Goal: Task Accomplishment & Management: Manage account settings

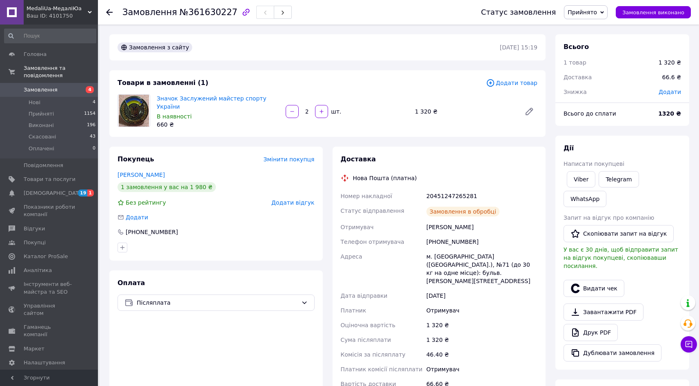
scroll to position [122, 0]
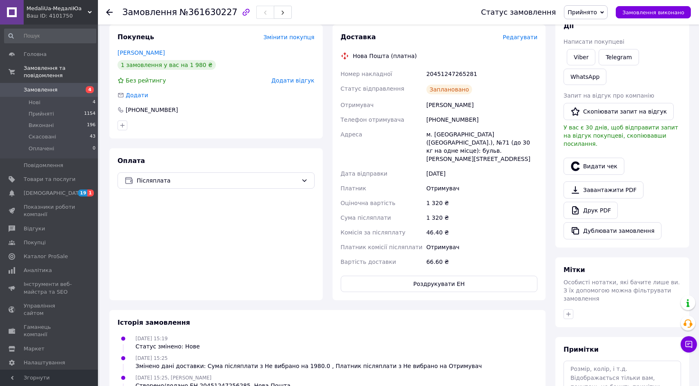
click at [44, 86] on span "Замовлення" at bounding box center [41, 89] width 34 height 7
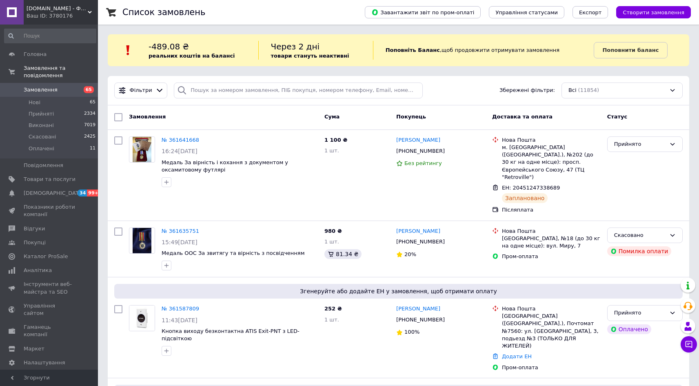
click at [50, 7] on span "Freemark.сom.ua - Фрімарк" at bounding box center [57, 8] width 61 height 7
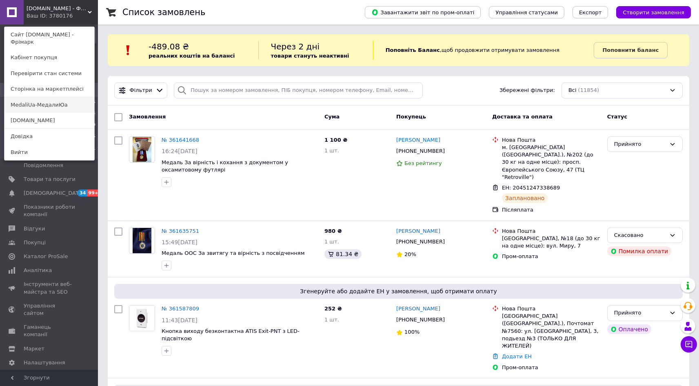
click at [40, 99] on link "MedaliUa-МедалиЮа" at bounding box center [49, 105] width 90 height 16
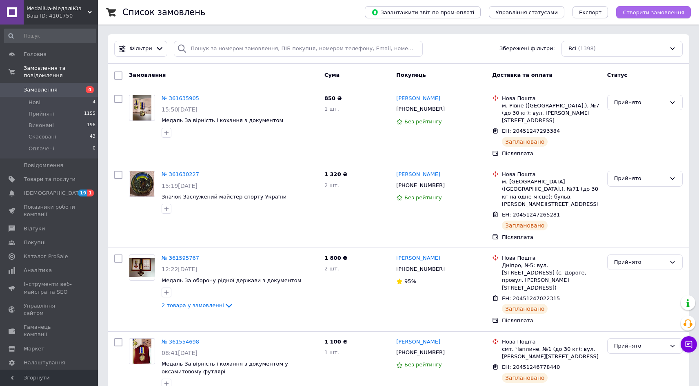
click at [645, 15] on span "Створити замовлення" at bounding box center [654, 12] width 62 height 6
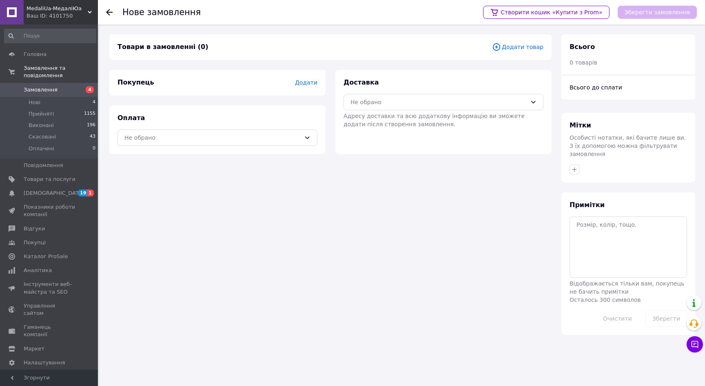
click at [525, 47] on span "Додати товар" at bounding box center [517, 46] width 51 height 9
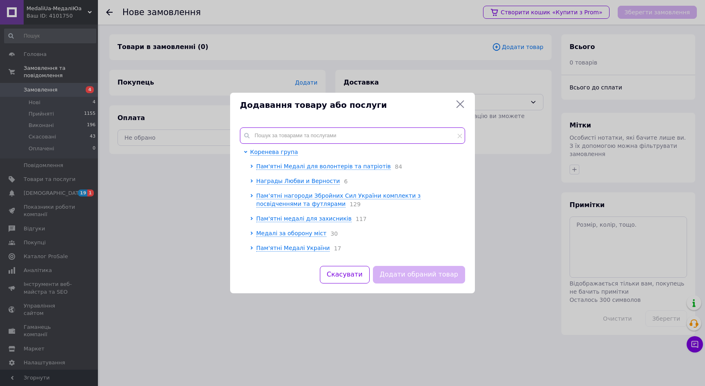
click at [293, 127] on input "text" at bounding box center [352, 135] width 225 height 16
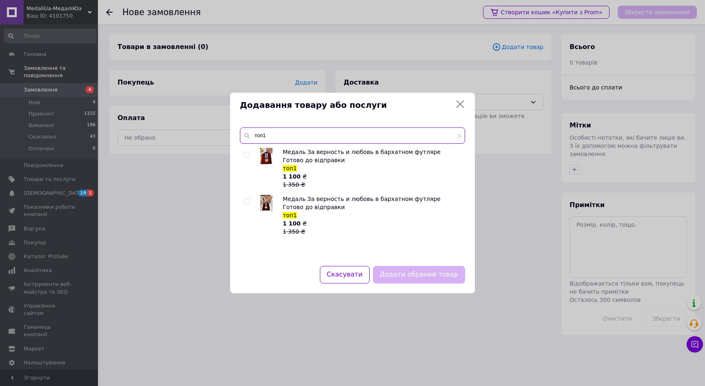
type input "топ1"
click at [245, 152] on input "checkbox" at bounding box center [246, 154] width 5 height 5
checkbox input "true"
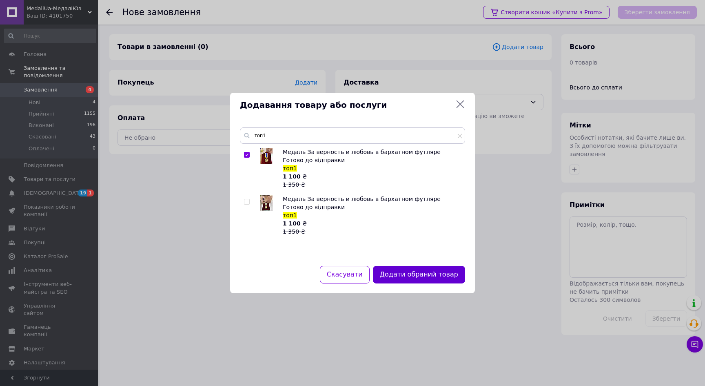
click at [420, 274] on button "Додати обраний товар" at bounding box center [419, 275] width 92 height 18
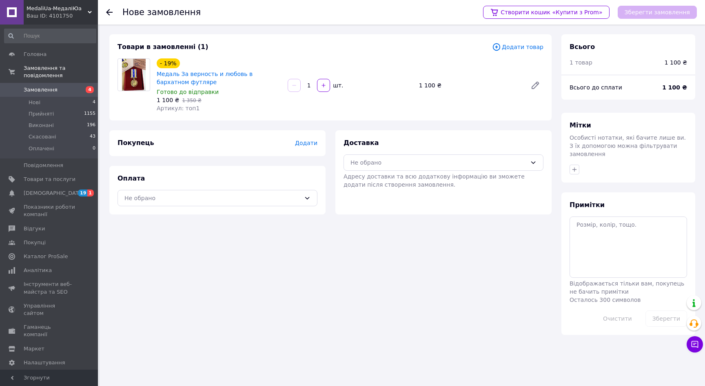
click at [303, 141] on span "Додати" at bounding box center [306, 143] width 22 height 7
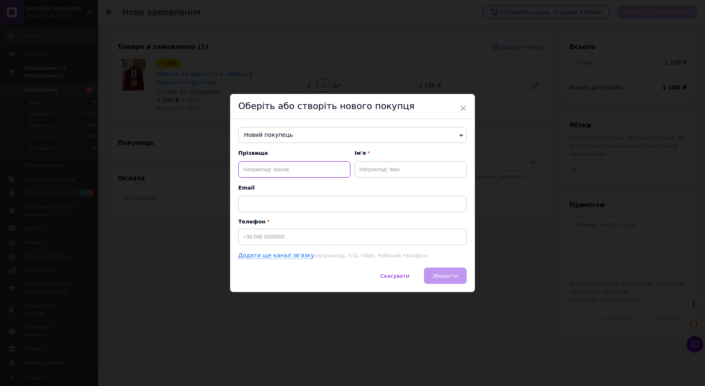
click at [278, 166] on input "text" at bounding box center [294, 169] width 112 height 16
paste input "Галушка Валерій"
drag, startPoint x: 296, startPoint y: 170, endPoint x: 264, endPoint y: 169, distance: 31.4
click at [264, 169] on input "Галушка Валерій" at bounding box center [294, 169] width 112 height 16
type input "Галушка"
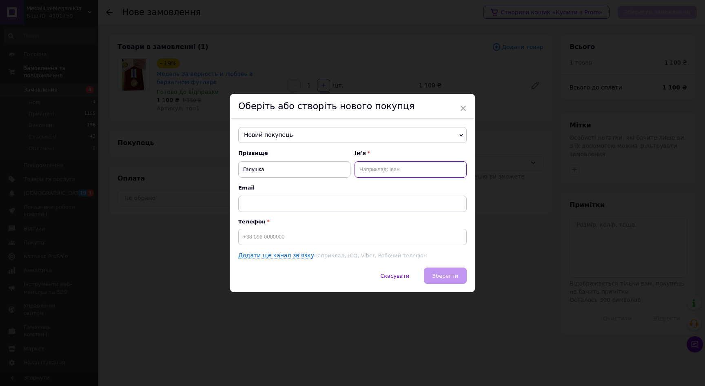
click at [390, 169] on input "text" at bounding box center [411, 169] width 112 height 16
paste input "Валерій"
type input "Валерій"
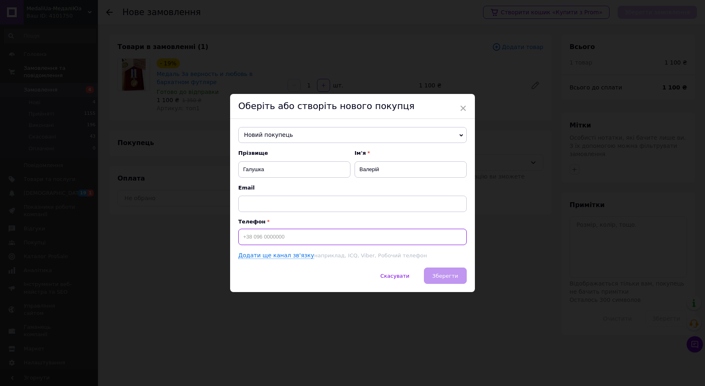
click at [274, 239] on input at bounding box center [352, 236] width 228 height 16
paste input "0967115161"
click at [242, 236] on input "0967115161" at bounding box center [352, 236] width 228 height 16
type input "+380967115161"
click at [448, 274] on span "Зберегти" at bounding box center [445, 276] width 26 height 6
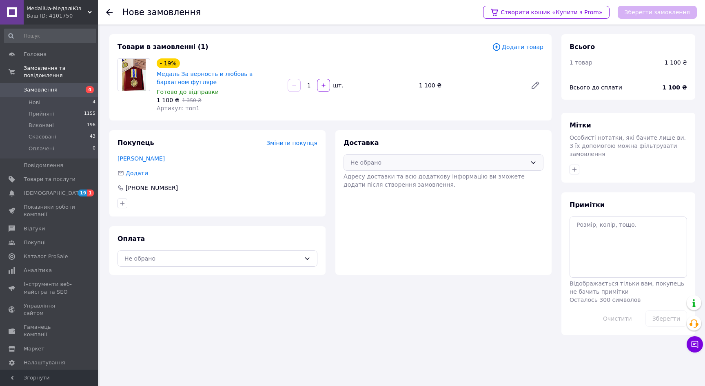
click at [366, 162] on div "Не обрано" at bounding box center [438, 162] width 176 height 9
click at [364, 181] on span "Нова Пошта (платна)" at bounding box center [450, 180] width 174 height 8
click at [251, 264] on div "Не обрано" at bounding box center [218, 258] width 200 height 16
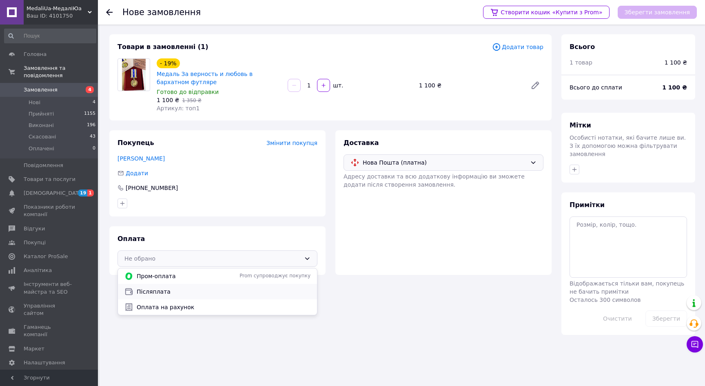
click at [208, 286] on div "Післяплата" at bounding box center [217, 292] width 199 height 16
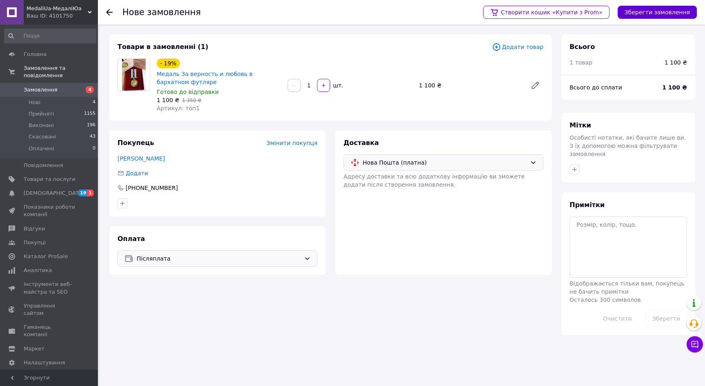
click at [656, 12] on button "Зберегти замовлення" at bounding box center [657, 12] width 79 height 13
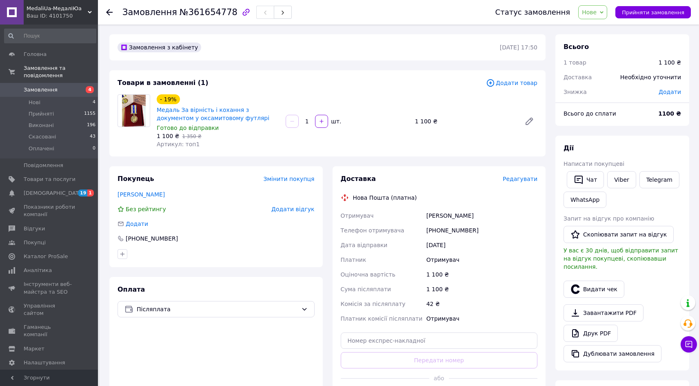
click at [521, 180] on span "Редагувати" at bounding box center [520, 178] width 35 height 7
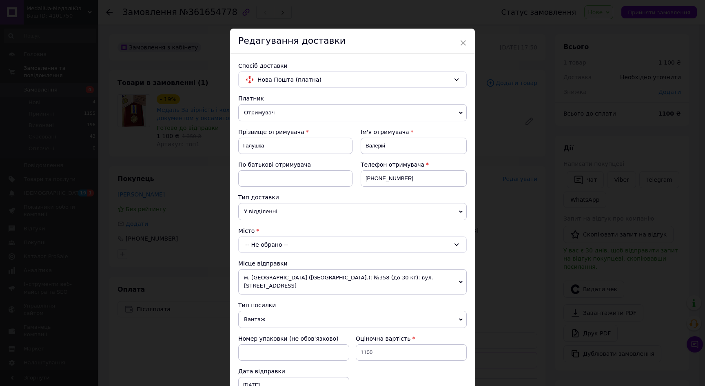
click at [259, 242] on div "-- Не обрано --" at bounding box center [352, 244] width 228 height 16
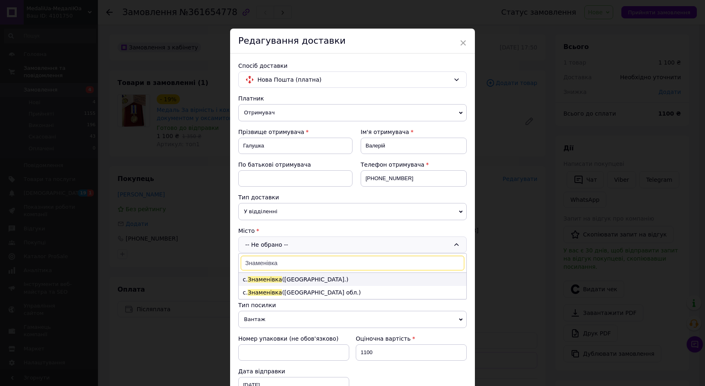
type input "Знаменівка"
click at [276, 280] on span "Знаменівка" at bounding box center [265, 279] width 34 height 7
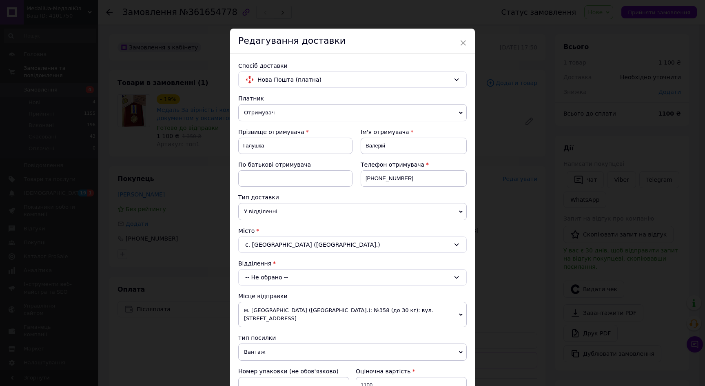
click at [276, 280] on div "-- Не обрано --" at bounding box center [352, 277] width 228 height 16
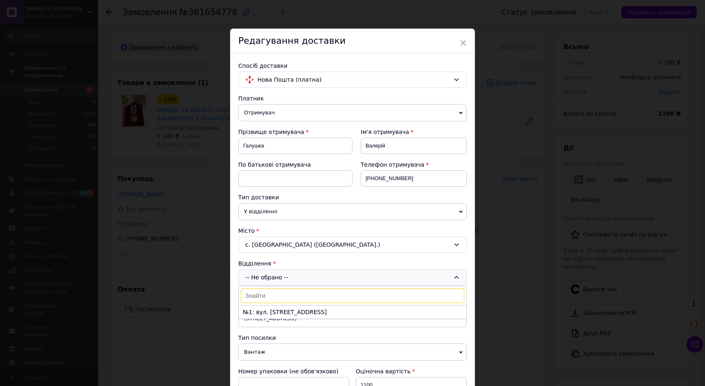
drag, startPoint x: 270, startPoint y: 312, endPoint x: 292, endPoint y: 312, distance: 22.4
click at [271, 312] on li "№1: вул. Центральна,187" at bounding box center [353, 311] width 228 height 13
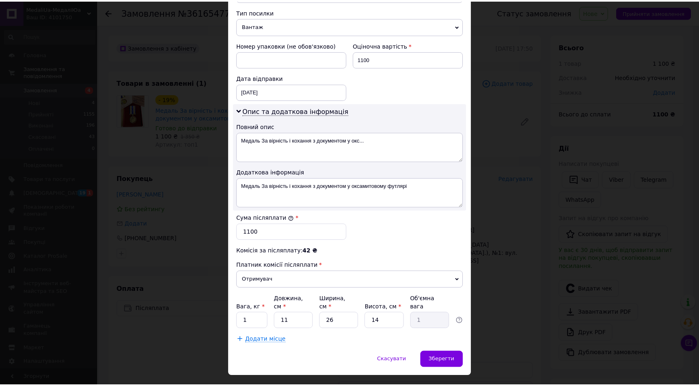
scroll to position [328, 0]
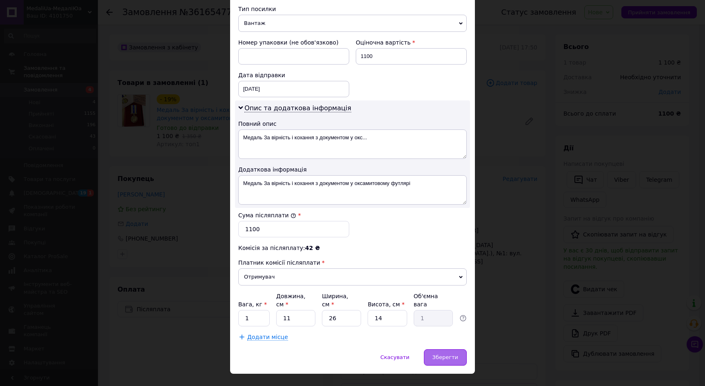
click at [439, 354] on span "Зберегти" at bounding box center [445, 357] width 26 height 6
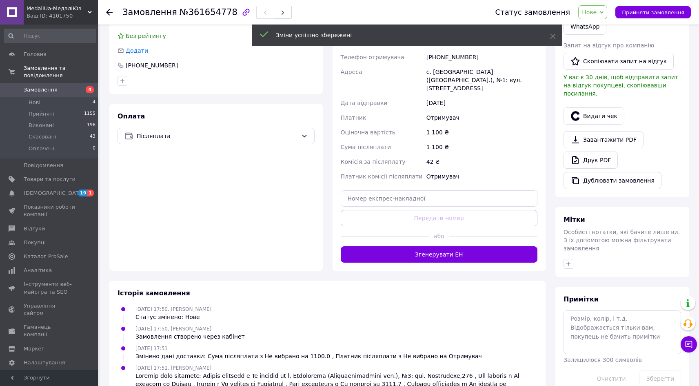
scroll to position [180, 0]
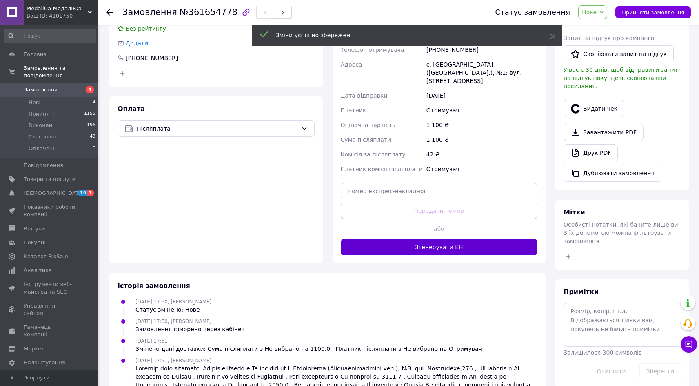
click at [442, 240] on button "Згенерувати ЕН" at bounding box center [439, 247] width 197 height 16
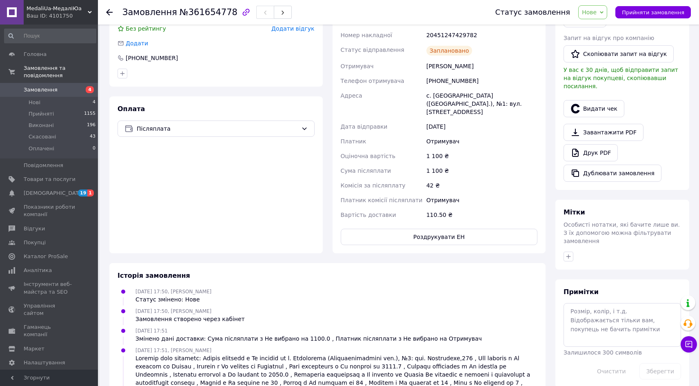
click at [607, 13] on span "Нове" at bounding box center [592, 12] width 29 height 14
click at [603, 31] on li "Прийнято" at bounding box center [598, 28] width 38 height 12
click at [33, 86] on span "Замовлення" at bounding box center [41, 89] width 34 height 7
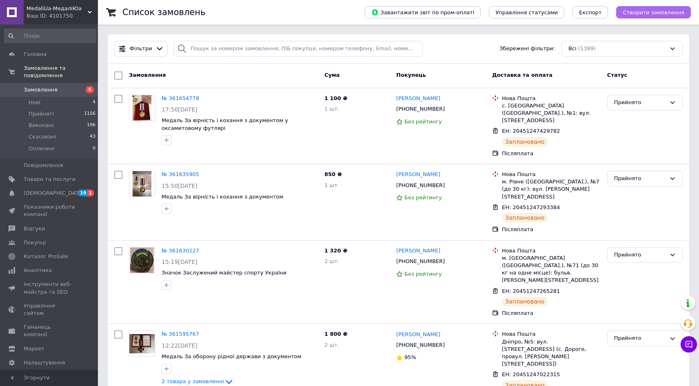
click at [655, 14] on span "Створити замовлення" at bounding box center [654, 12] width 62 height 6
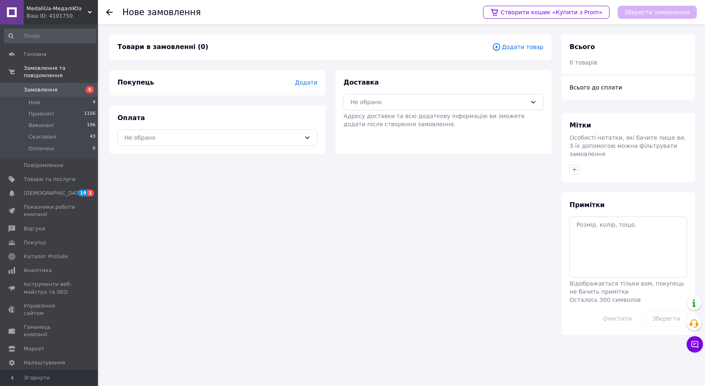
click at [523, 48] on span "Додати товар" at bounding box center [517, 46] width 51 height 9
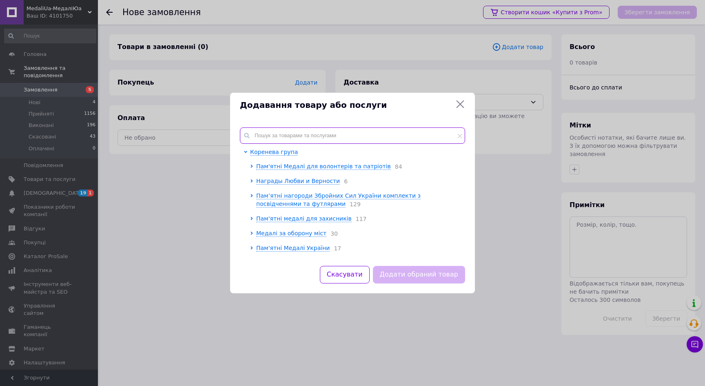
click at [328, 131] on input "text" at bounding box center [352, 135] width 225 height 16
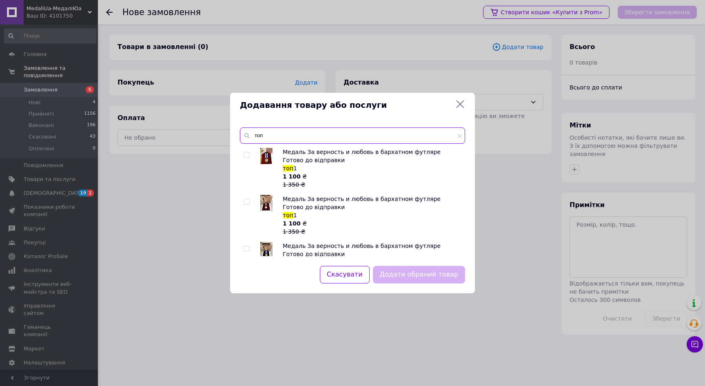
type input "топ"
click at [245, 155] on input "checkbox" at bounding box center [246, 154] width 5 height 5
checkbox input "true"
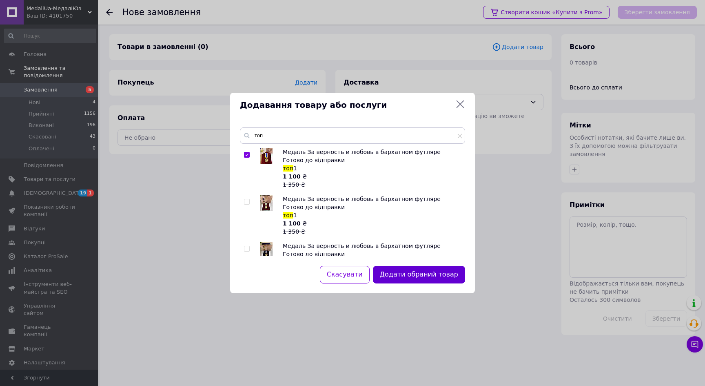
click at [410, 273] on button "Додати обраний товар" at bounding box center [419, 275] width 92 height 18
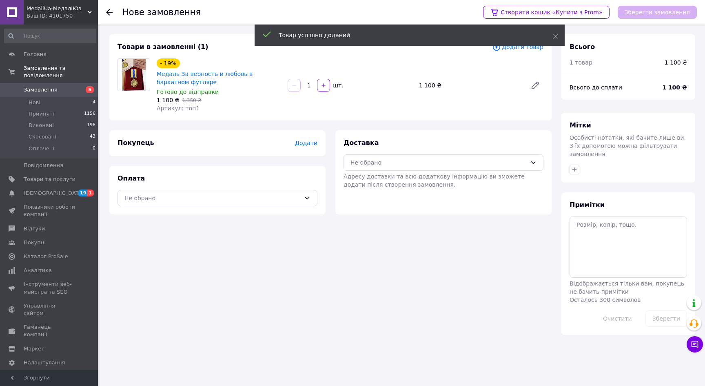
click at [314, 142] on span "Додати" at bounding box center [306, 143] width 22 height 7
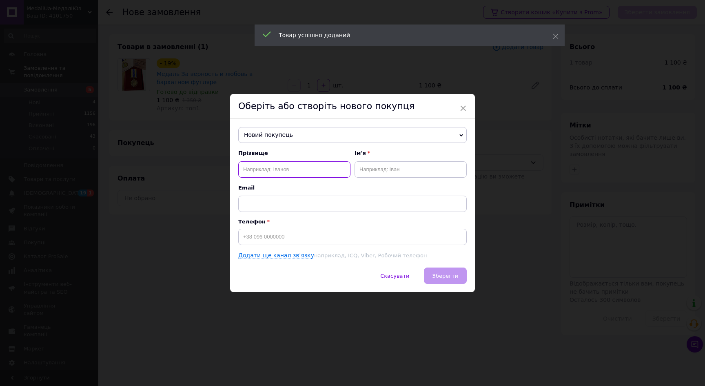
click at [262, 162] on input "text" at bounding box center [294, 169] width 112 height 16
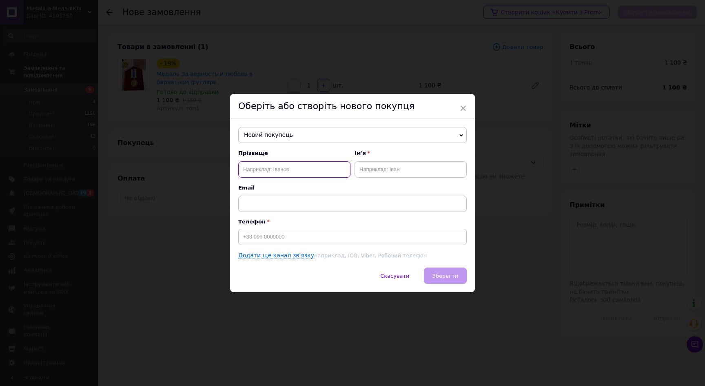
paste input "Берегела Сергій"
drag, startPoint x: 291, startPoint y: 172, endPoint x: 266, endPoint y: 170, distance: 25.4
click at [266, 170] on input "Берегела Сергій" at bounding box center [294, 169] width 112 height 16
type input "Берегела"
click at [395, 172] on input "text" at bounding box center [411, 169] width 112 height 16
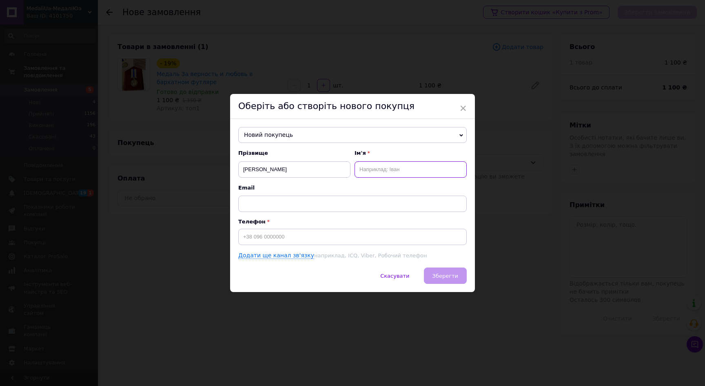
paste input "Сергій"
type input "Сергій"
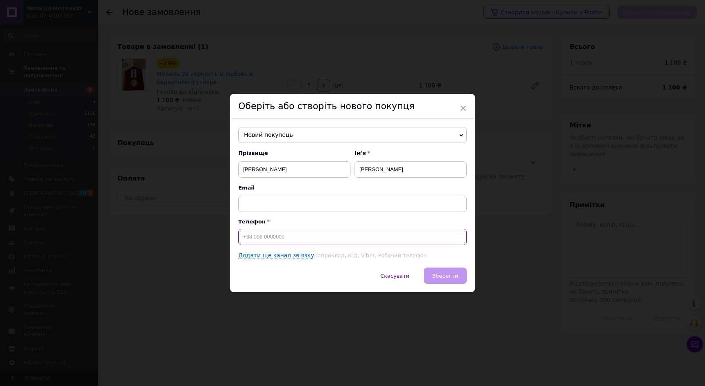
click at [262, 238] on input at bounding box center [352, 236] width 228 height 16
paste input "0631602349"
click at [243, 237] on input "0631602349" at bounding box center [352, 236] width 228 height 16
type input "+380631602349"
click at [458, 272] on button "Зберегти" at bounding box center [445, 275] width 43 height 16
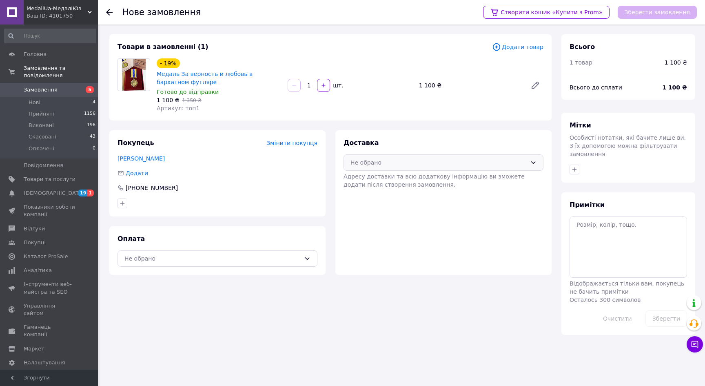
click at [441, 159] on div "Не обрано" at bounding box center [438, 162] width 176 height 9
click at [401, 178] on span "Нова Пошта (платна)" at bounding box center [450, 180] width 174 height 8
click at [278, 259] on div "Не обрано" at bounding box center [212, 258] width 176 height 9
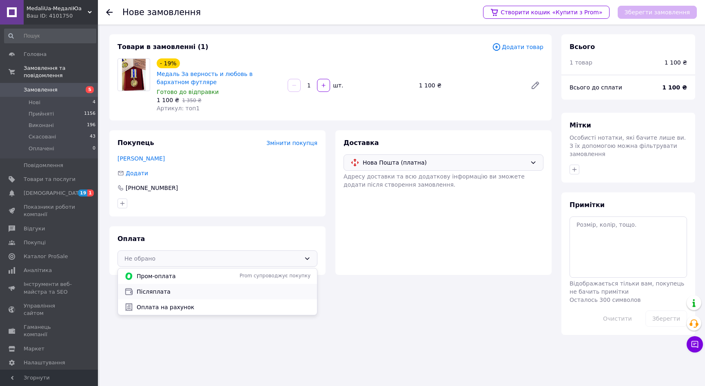
click at [217, 293] on span "Післяплата" at bounding box center [224, 291] width 174 height 8
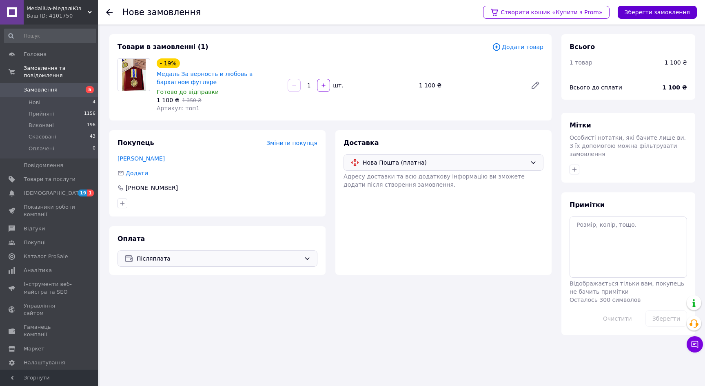
click at [645, 10] on button "Зберегти замовлення" at bounding box center [657, 12] width 79 height 13
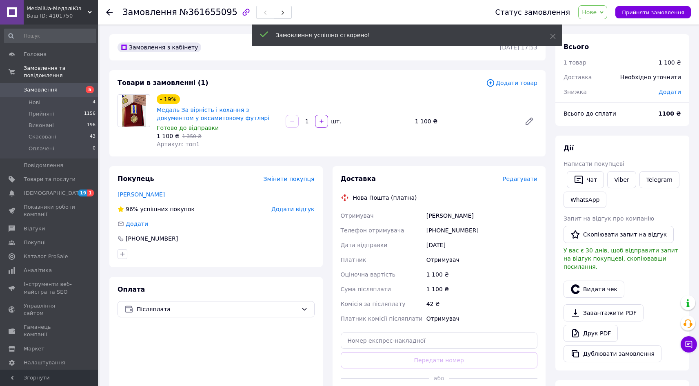
click at [525, 180] on span "Редагувати" at bounding box center [520, 178] width 35 height 7
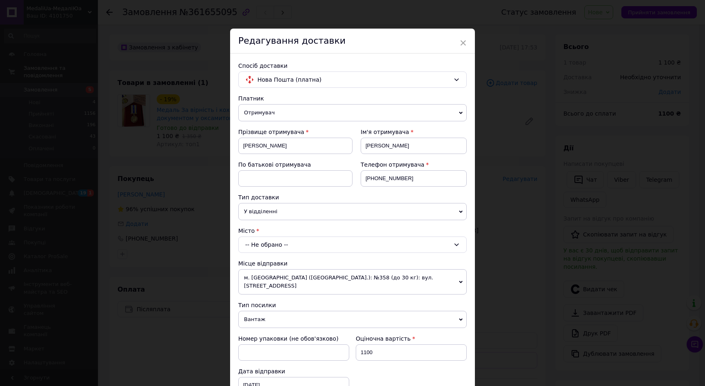
click at [273, 246] on div "-- Не обрано --" at bounding box center [352, 244] width 228 height 16
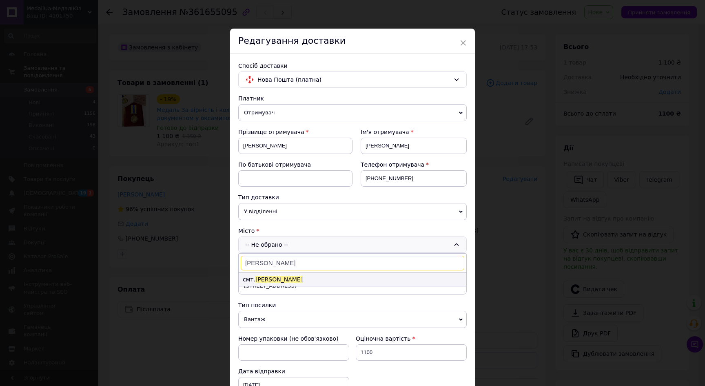
type input "Козелець"
click at [287, 278] on li "смт. Козелець" at bounding box center [353, 279] width 228 height 13
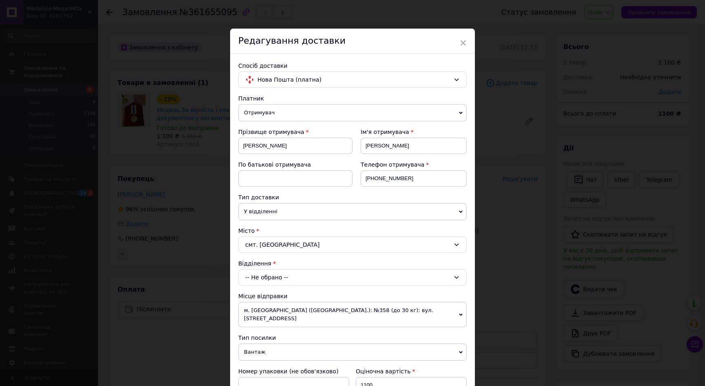
click at [274, 278] on div "-- Не обрано --" at bounding box center [352, 277] width 228 height 16
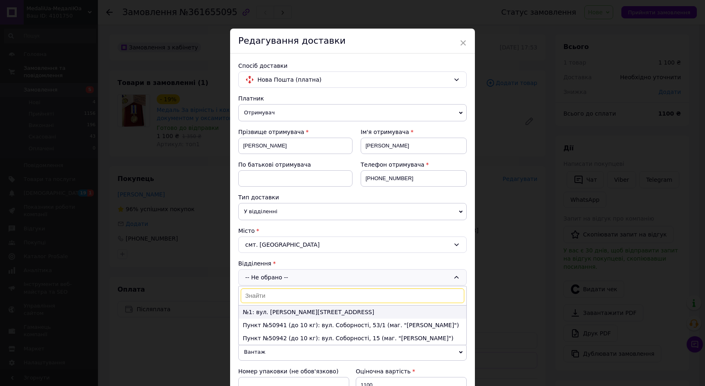
click at [272, 308] on li "№1: вул. Івана Котляревського, 14" at bounding box center [353, 311] width 228 height 13
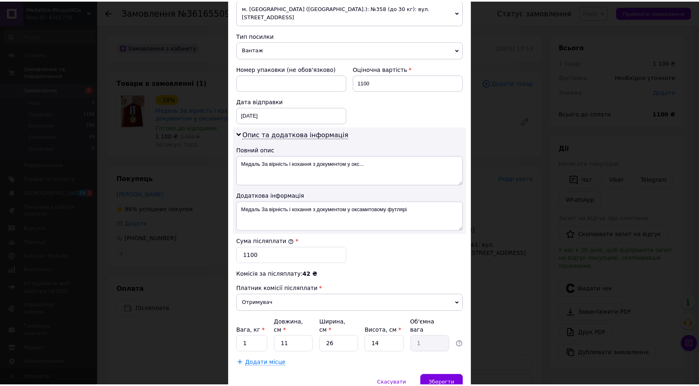
scroll to position [328, 0]
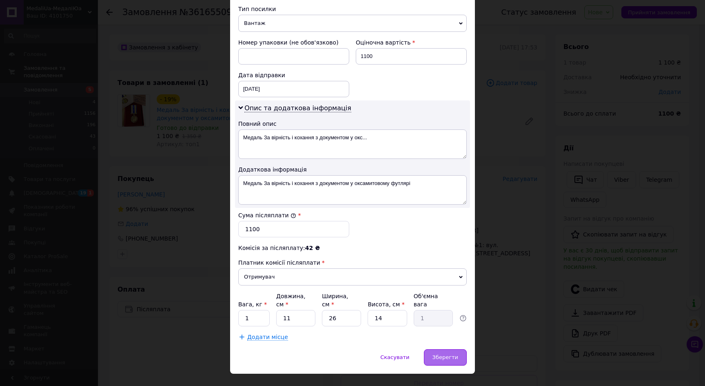
click at [446, 354] on span "Зберегти" at bounding box center [445, 357] width 26 height 6
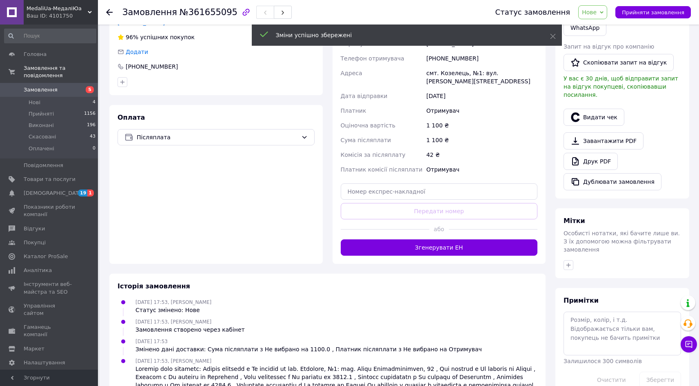
scroll to position [175, 0]
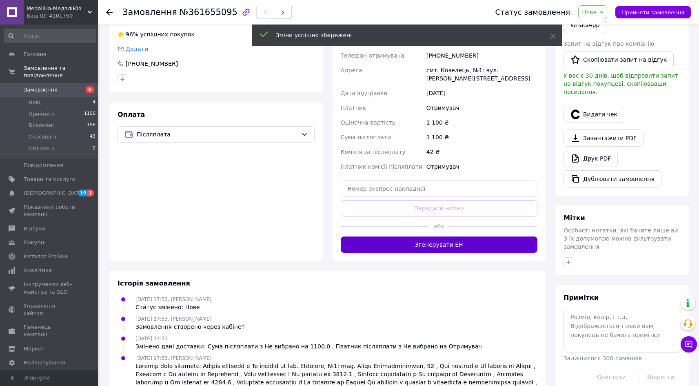
click at [451, 244] on button "Згенерувати ЕН" at bounding box center [439, 244] width 197 height 16
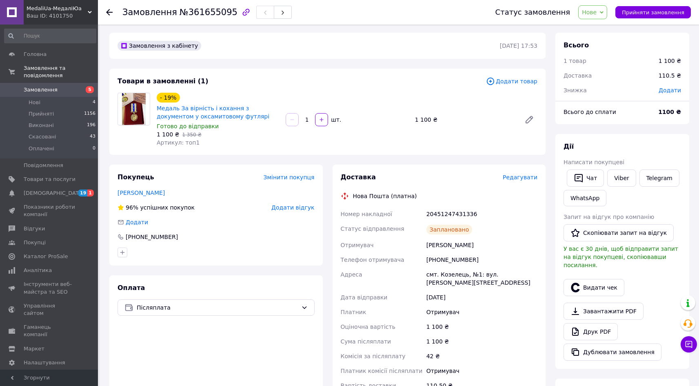
scroll to position [0, 0]
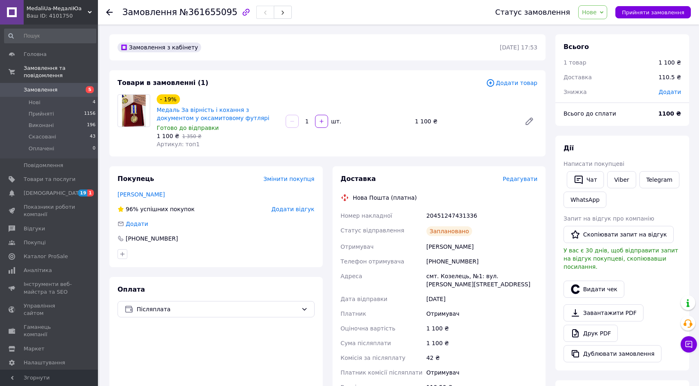
click at [50, 86] on span "Замовлення" at bounding box center [41, 89] width 34 height 7
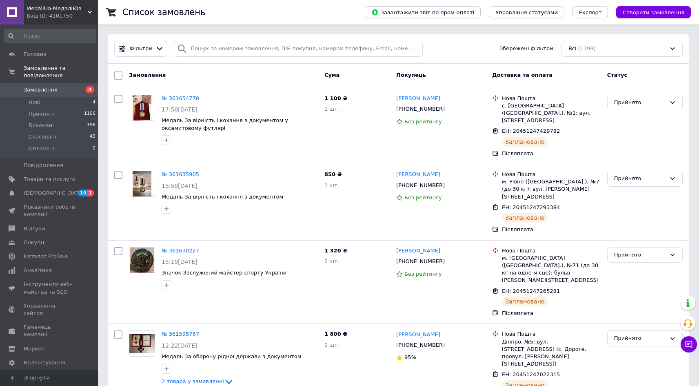
click at [42, 11] on span "MedaliUa-МедаліЮа" at bounding box center [57, 8] width 61 height 7
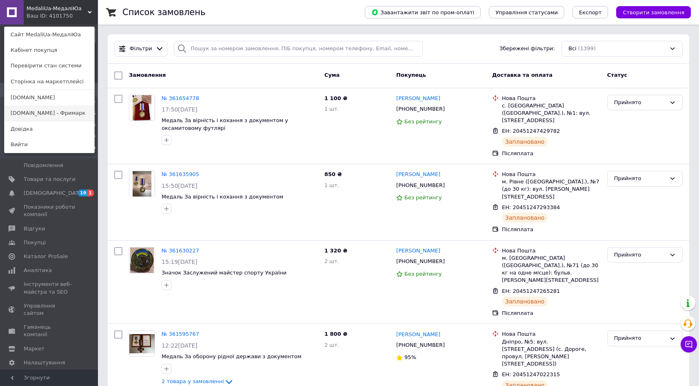
click at [46, 113] on link "[DOMAIN_NAME] - Фримарк" at bounding box center [49, 113] width 90 height 16
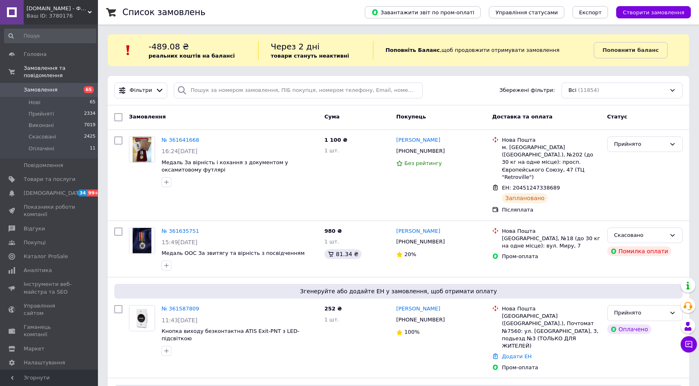
click at [44, 11] on span "[DOMAIN_NAME] - Фрімарк" at bounding box center [57, 8] width 61 height 7
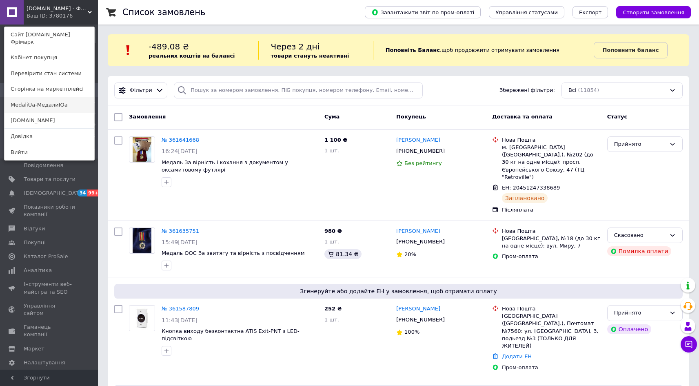
click at [43, 97] on link "MedaliUa-МедалиЮа" at bounding box center [49, 105] width 90 height 16
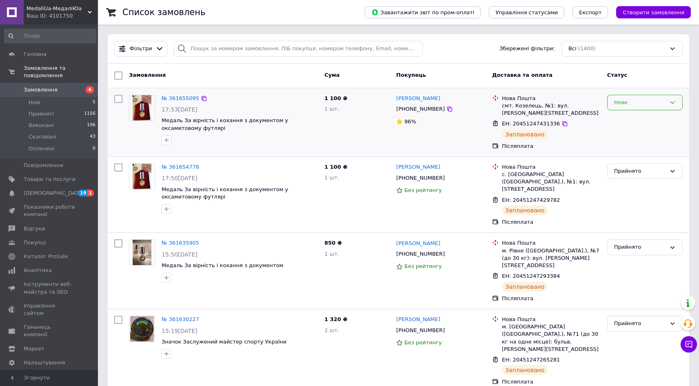
click at [643, 103] on div "Нове" at bounding box center [640, 102] width 52 height 9
click at [634, 119] on li "Прийнято" at bounding box center [645, 119] width 75 height 15
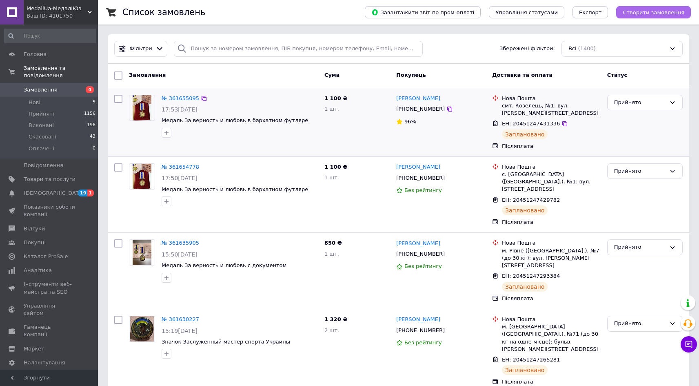
click at [641, 14] on span "Створити замовлення" at bounding box center [654, 12] width 62 height 6
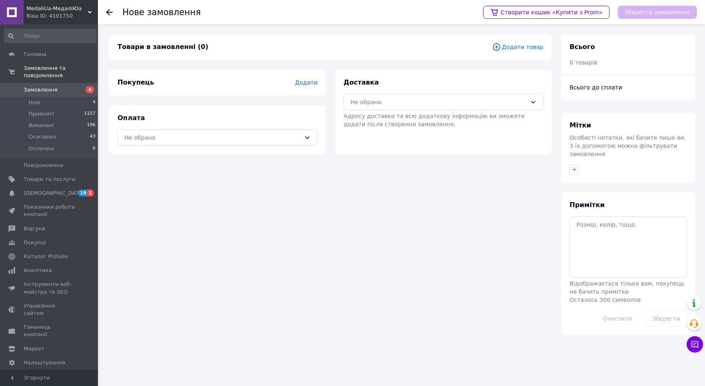
click at [526, 49] on span "Додати товар" at bounding box center [517, 46] width 51 height 9
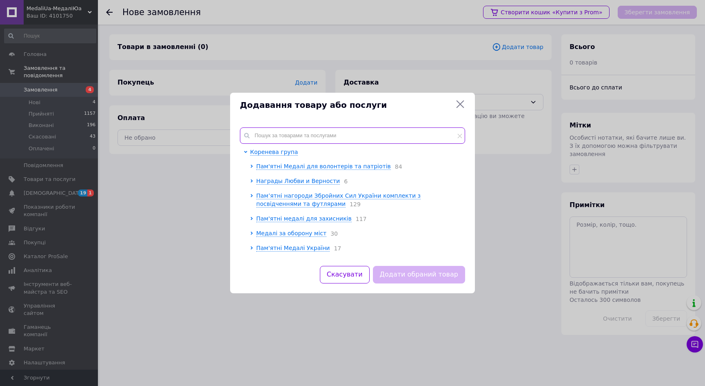
click at [271, 139] on input "text" at bounding box center [352, 135] width 225 height 16
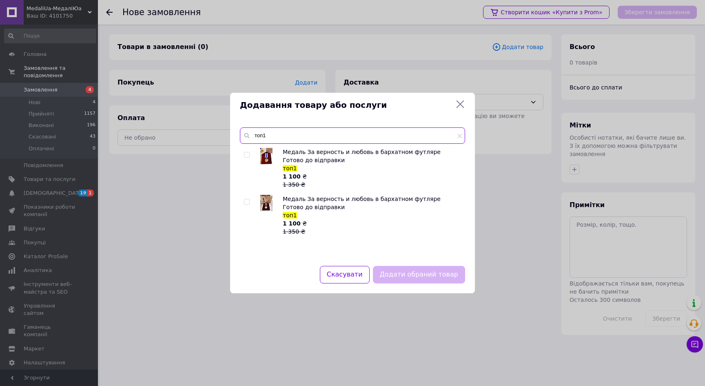
type input "топ1"
click at [248, 154] on input "checkbox" at bounding box center [246, 154] width 5 height 5
checkbox input "true"
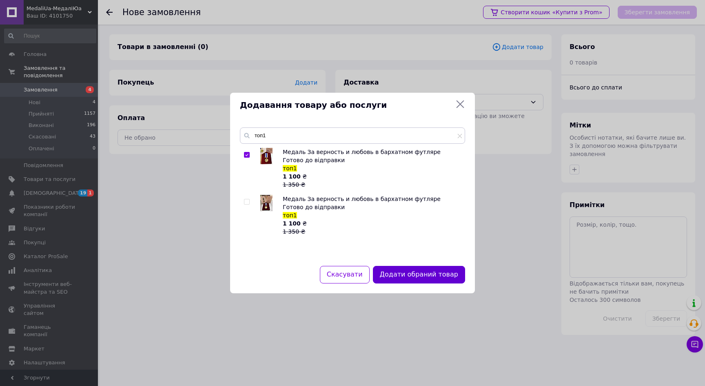
click at [408, 272] on button "Додати обраний товар" at bounding box center [419, 275] width 92 height 18
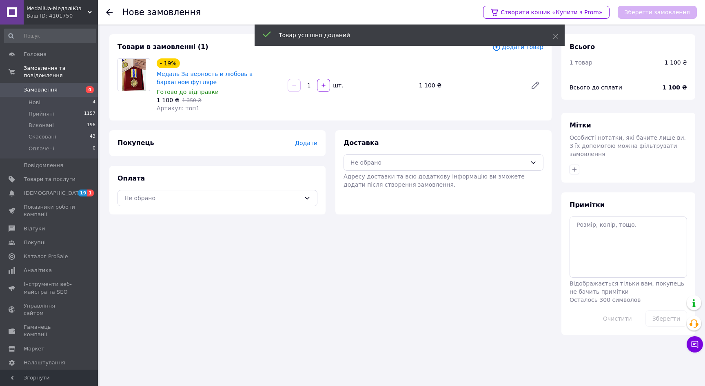
click at [310, 143] on span "Додати" at bounding box center [306, 143] width 22 height 7
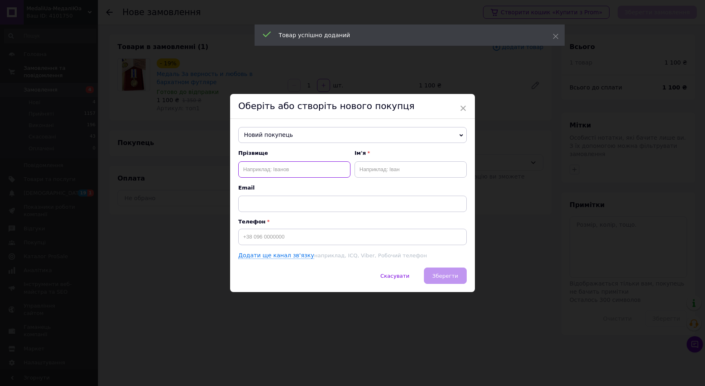
click at [271, 166] on input "text" at bounding box center [294, 169] width 112 height 16
paste input "Боровик Станіслав"
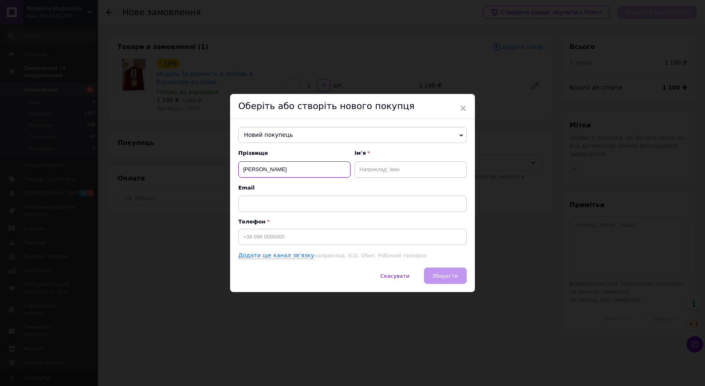
drag, startPoint x: 299, startPoint y: 171, endPoint x: 265, endPoint y: 168, distance: 34.8
click at [265, 168] on input "Боровик Станіслав" at bounding box center [294, 169] width 112 height 16
type input "Боровик"
click at [392, 173] on input "text" at bounding box center [411, 169] width 112 height 16
paste input "Станіслав"
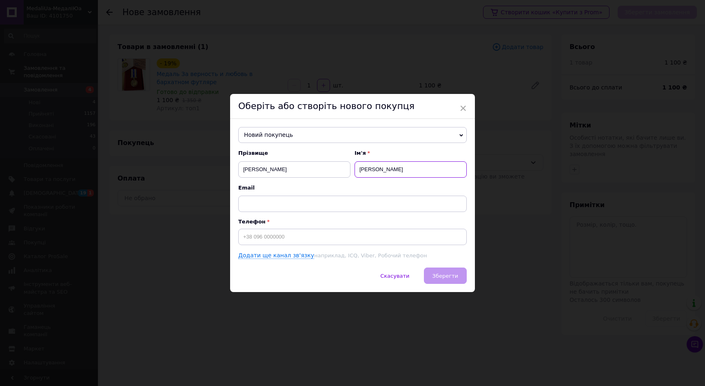
type input "Станіслав"
click at [255, 239] on input at bounding box center [352, 236] width 228 height 16
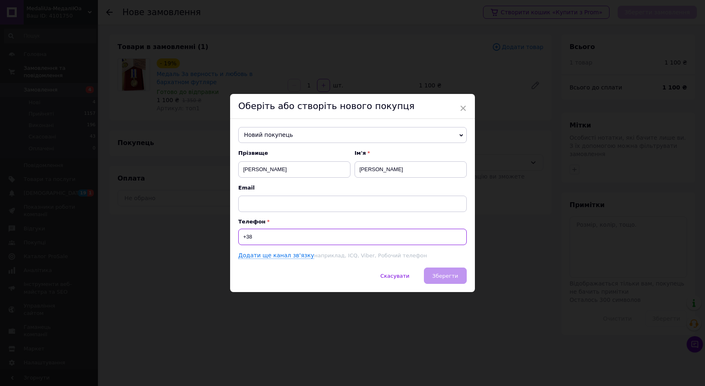
paste input "0977336916"
type input "+380977336916"
click at [455, 275] on span "Зберегти" at bounding box center [445, 276] width 26 height 6
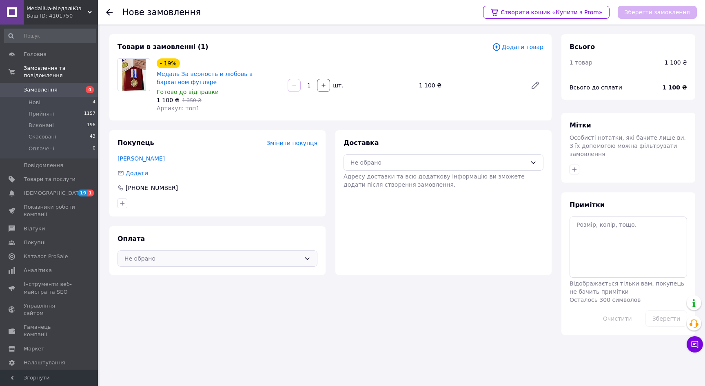
click at [266, 259] on div "Не обрано" at bounding box center [212, 258] width 176 height 9
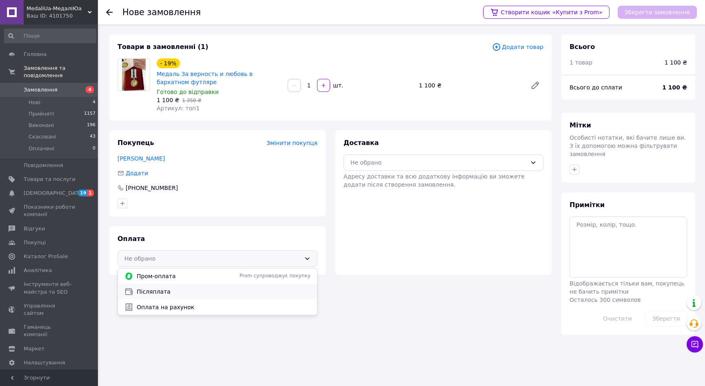
click at [239, 285] on div "Післяплата" at bounding box center [217, 292] width 199 height 16
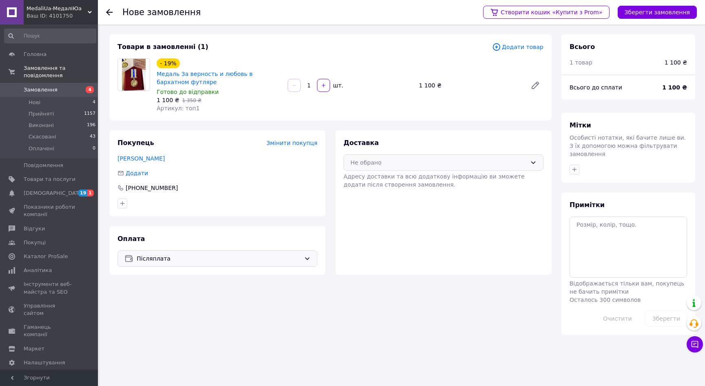
click at [416, 160] on div "Не обрано" at bounding box center [438, 162] width 176 height 9
click at [401, 177] on span "Нова Пошта (платна)" at bounding box center [450, 180] width 174 height 8
click at [664, 13] on button "Зберегти замовлення" at bounding box center [657, 12] width 79 height 13
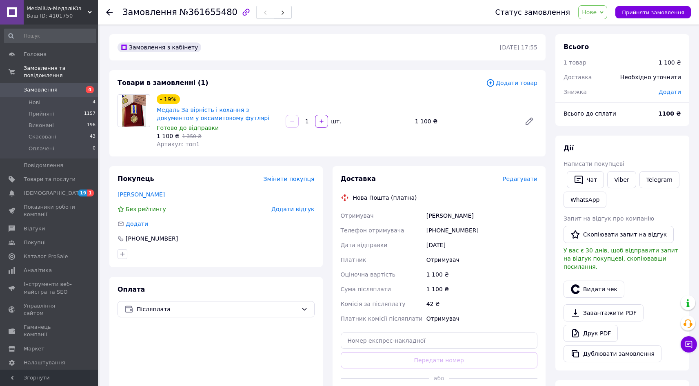
click at [526, 179] on span "Редагувати" at bounding box center [520, 178] width 35 height 7
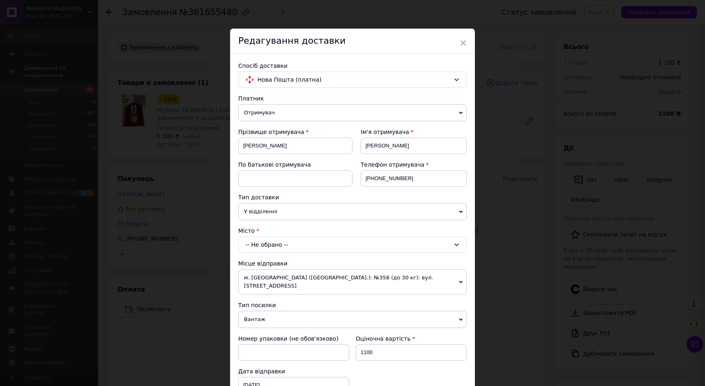
click at [269, 244] on div "-- Не обрано --" at bounding box center [352, 244] width 228 height 16
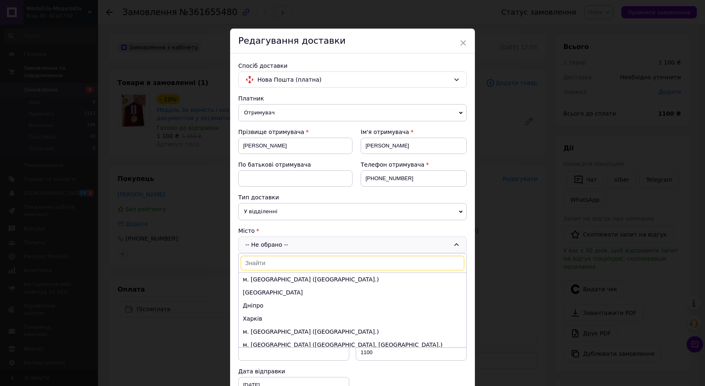
paste input "Недухів"
type input "Н"
click at [461, 43] on span "×" at bounding box center [462, 43] width 7 height 14
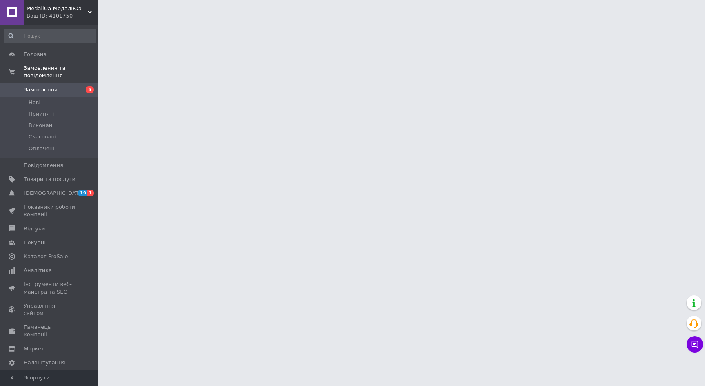
click at [38, 86] on span "Замовлення" at bounding box center [41, 89] width 34 height 7
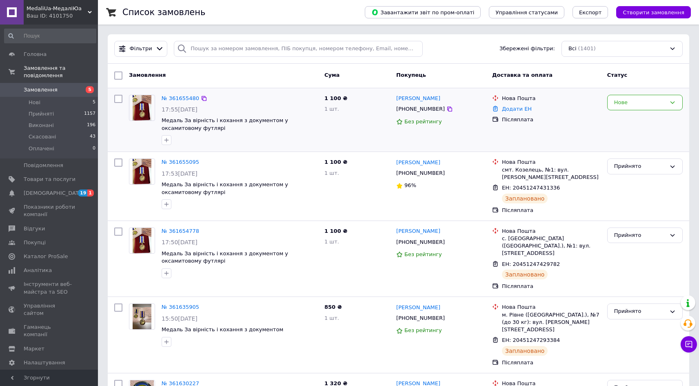
click at [632, 90] on div "№ 361655480 17:55, 12.09.2025 Медаль За вірність і кохання з документом у оксам…" at bounding box center [398, 120] width 581 height 64
click at [632, 102] on div "Нове" at bounding box center [640, 102] width 52 height 9
click at [628, 118] on li "Прийнято" at bounding box center [645, 119] width 75 height 15
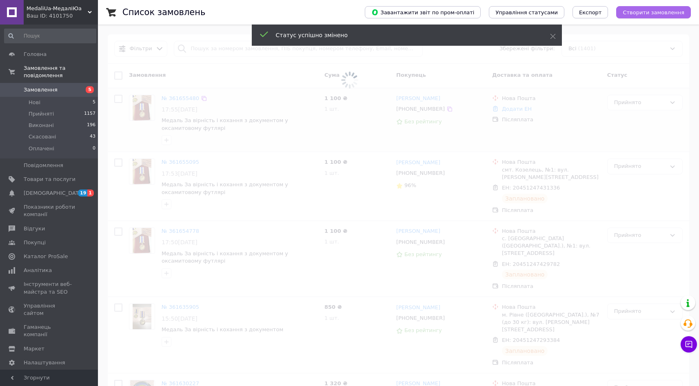
click at [652, 15] on span "Створити замовлення" at bounding box center [654, 12] width 62 height 6
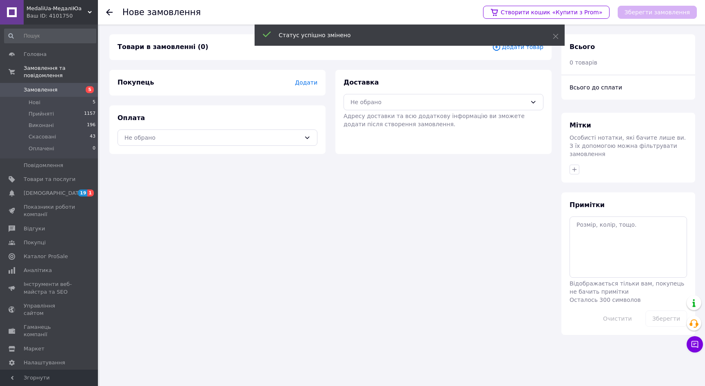
click at [515, 47] on div "Статус успішно змінено" at bounding box center [410, 35] width 310 height 23
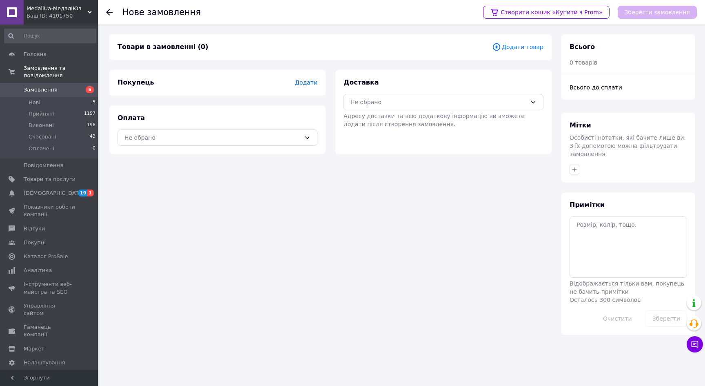
click at [534, 45] on span "Додати товар" at bounding box center [517, 46] width 51 height 9
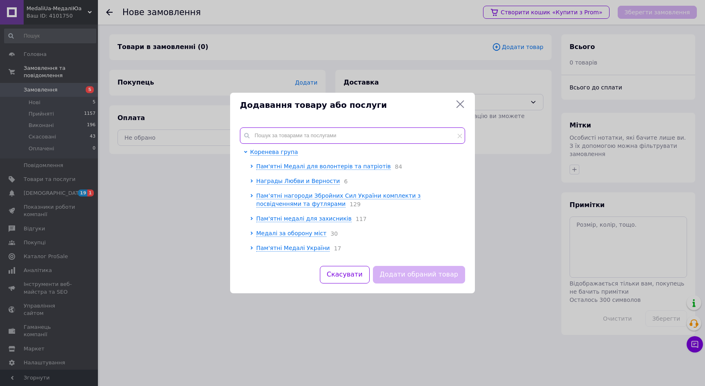
click at [275, 137] on input "text" at bounding box center [352, 135] width 225 height 16
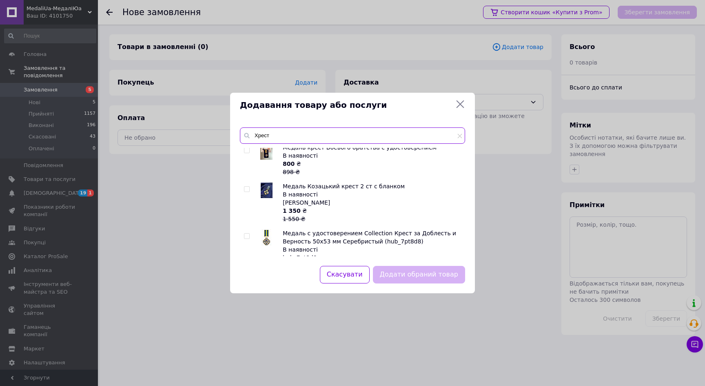
scroll to position [1076, 0]
type input "Хрест"
click at [458, 102] on icon at bounding box center [461, 104] width 8 height 8
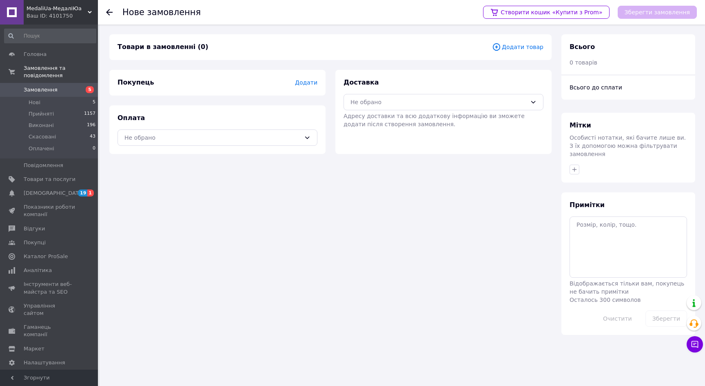
click at [530, 48] on span "Додати товар" at bounding box center [517, 46] width 51 height 9
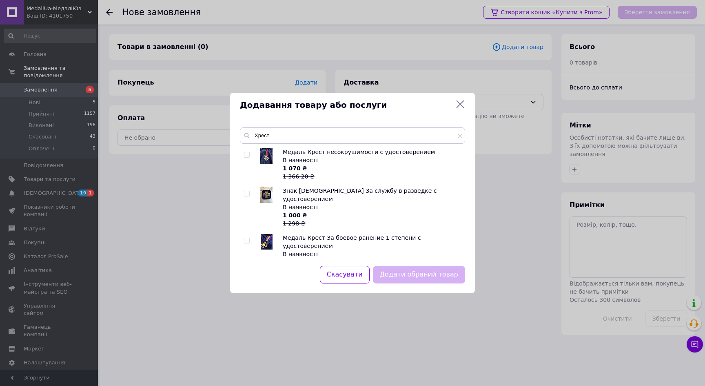
click at [37, 81] on div "Додавання товару або послуги Хрест Медаль Крест несокрушимости с удостоверением…" at bounding box center [352, 193] width 705 height 386
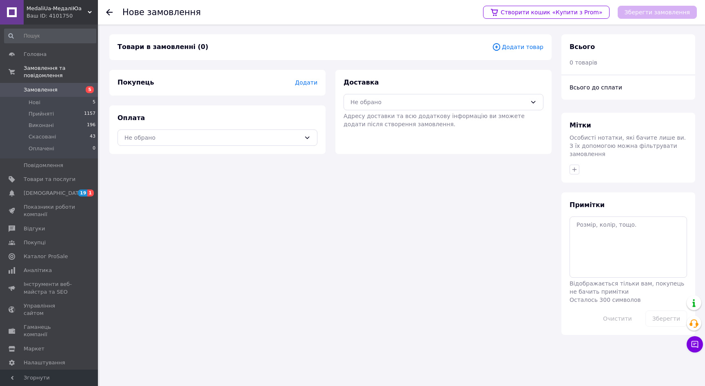
click at [35, 86] on span "Замовлення" at bounding box center [41, 89] width 34 height 7
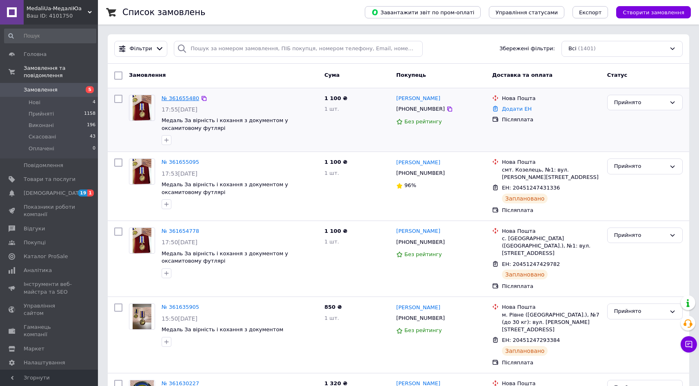
click at [179, 97] on link "№ 361655480" at bounding box center [181, 98] width 38 height 6
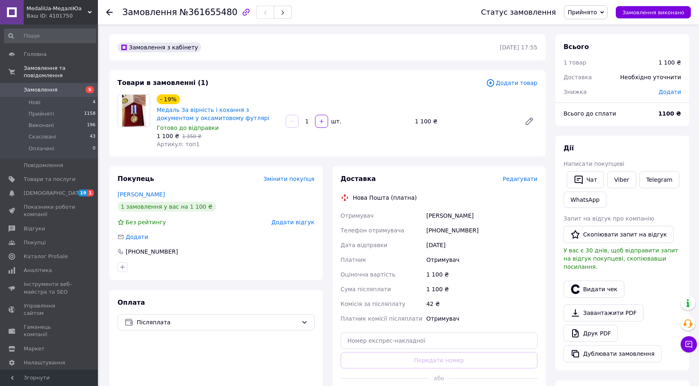
click at [521, 179] on span "Редагувати" at bounding box center [520, 178] width 35 height 7
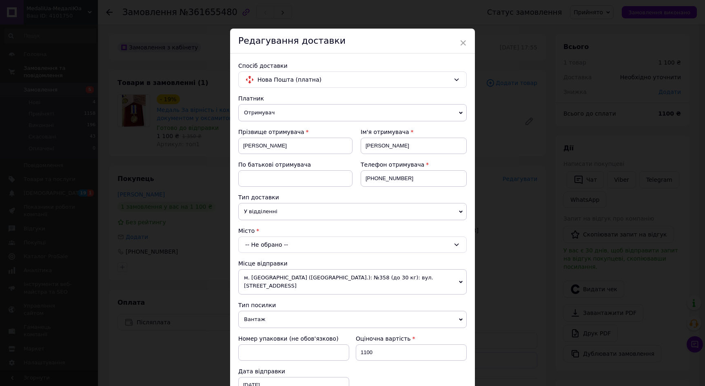
click at [262, 243] on div "-- Не обрано --" at bounding box center [352, 244] width 228 height 16
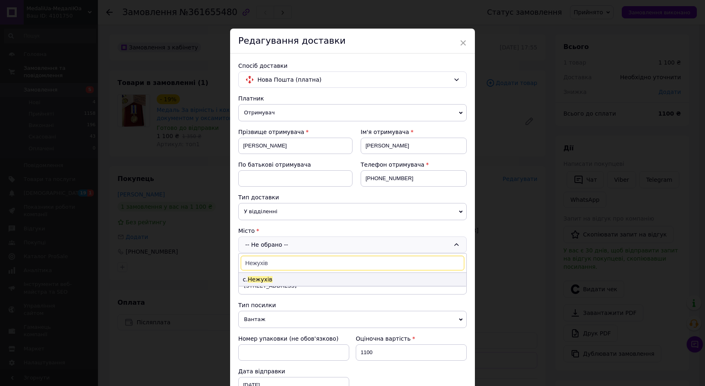
type input "Нежухів"
click at [267, 280] on span "Нежухів" at bounding box center [260, 279] width 24 height 7
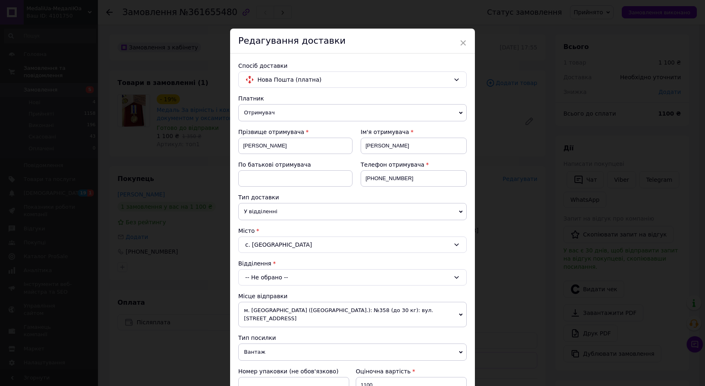
click at [271, 277] on div "-- Не обрано --" at bounding box center [352, 277] width 228 height 16
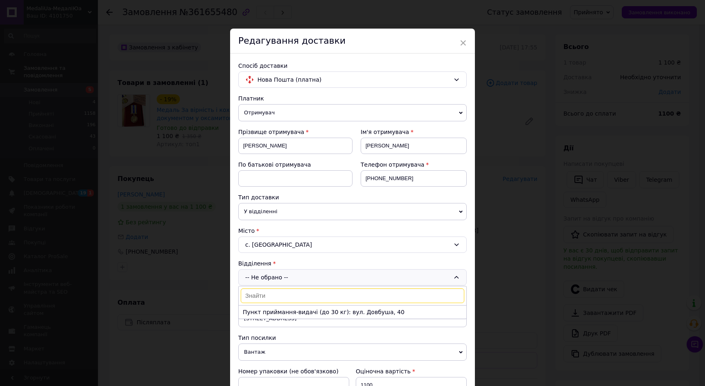
click at [267, 320] on div "Платник Отримувач Відправник Прізвище отримувача Боровик Ім'я отримувача Станіс…" at bounding box center [352, 381] width 228 height 575
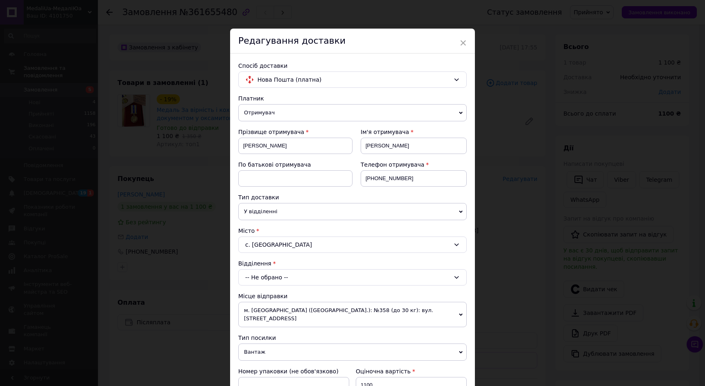
click at [268, 277] on div "-- Не обрано --" at bounding box center [352, 277] width 228 height 16
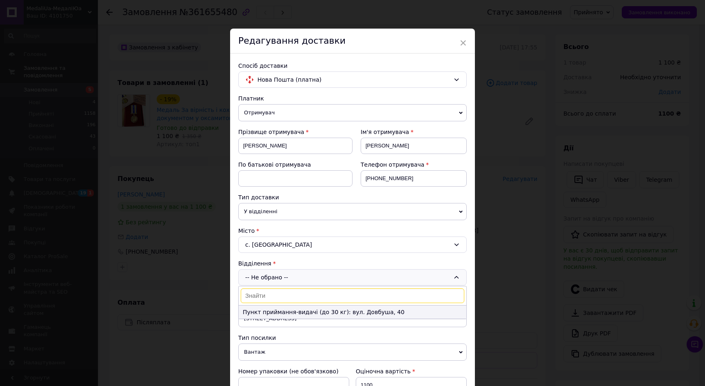
click at [264, 312] on li "Пункт приймання-видачі (до 30 кг): вул. Довбуша, 40" at bounding box center [353, 311] width 228 height 13
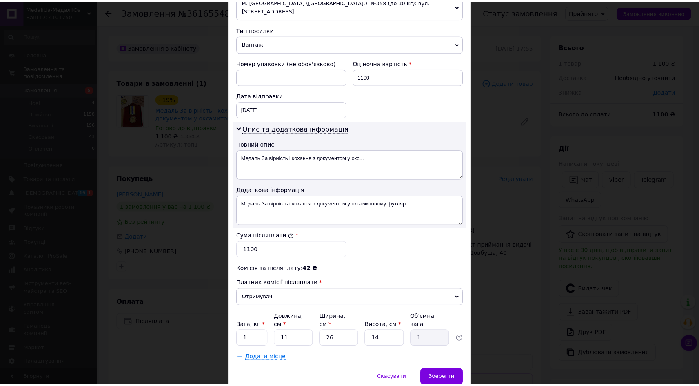
scroll to position [328, 0]
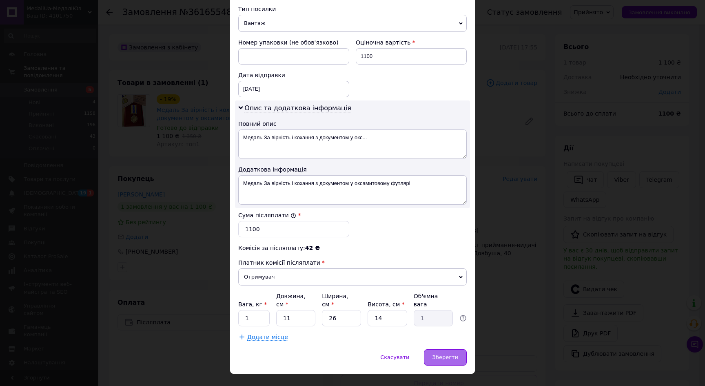
click at [447, 354] on span "Зберегти" at bounding box center [445, 357] width 26 height 6
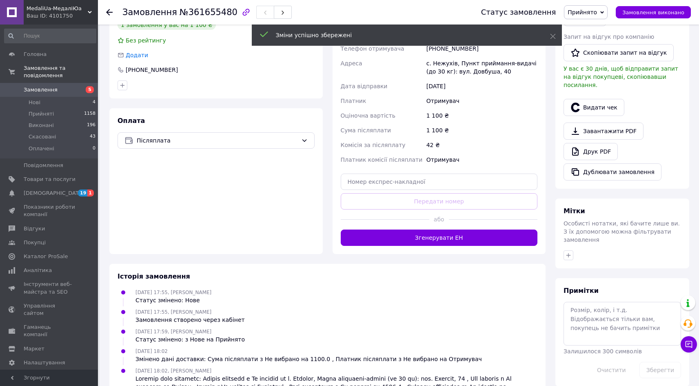
scroll to position [183, 0]
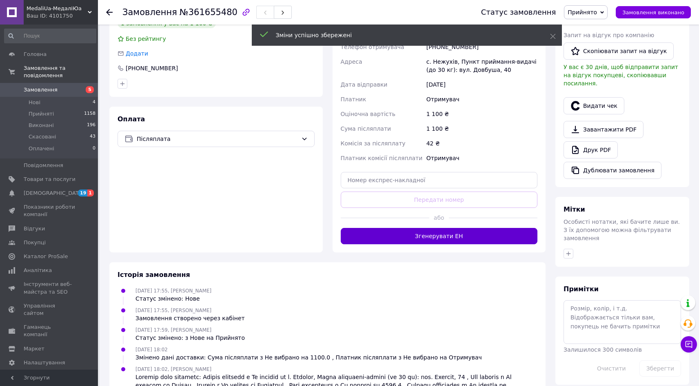
click at [426, 235] on button "Згенерувати ЕН" at bounding box center [439, 236] width 197 height 16
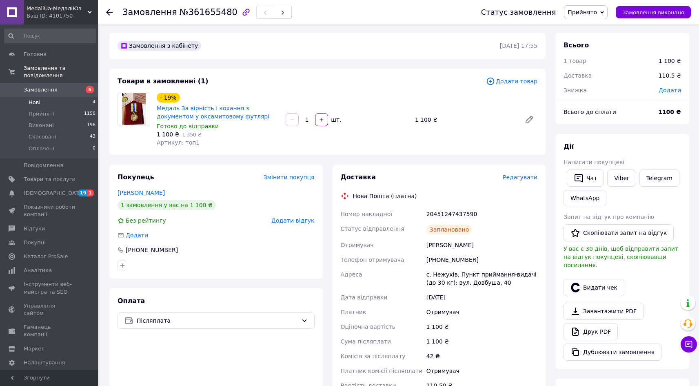
scroll to position [3, 0]
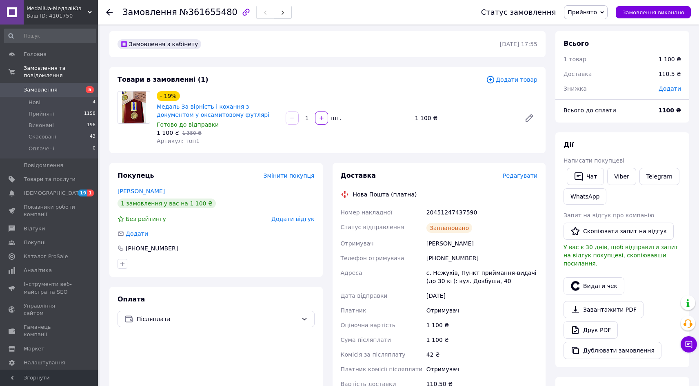
click at [49, 86] on span "Замовлення" at bounding box center [41, 89] width 34 height 7
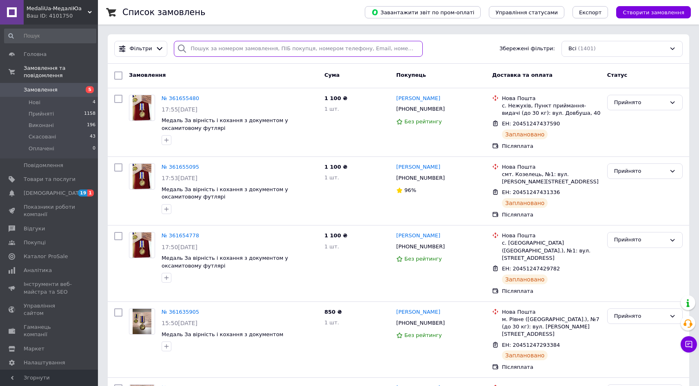
click at [203, 50] on input "search" at bounding box center [298, 49] width 249 height 16
paste input "0683710723"
type input "06837107230683710723"
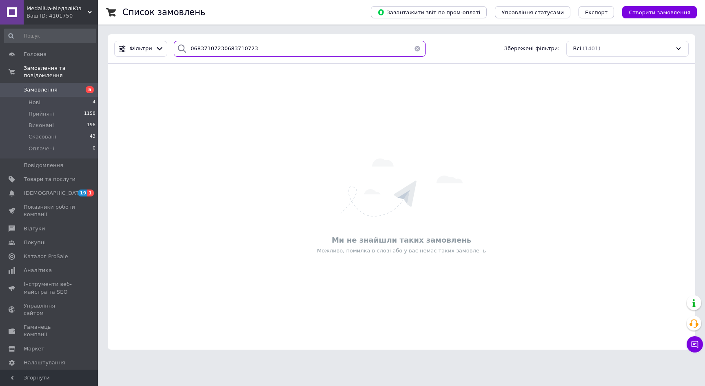
drag, startPoint x: 203, startPoint y: 50, endPoint x: 257, endPoint y: 47, distance: 54.4
click at [257, 47] on input "06837107230683710723" at bounding box center [300, 49] width 252 height 16
drag, startPoint x: 257, startPoint y: 47, endPoint x: 174, endPoint y: 44, distance: 82.9
click at [174, 44] on div "06837107230683710723" at bounding box center [300, 49] width 252 height 16
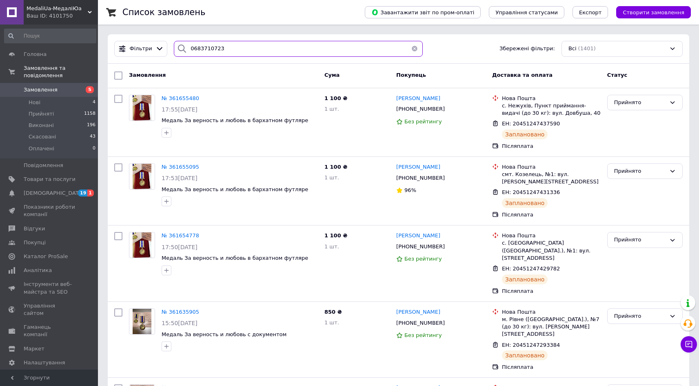
drag, startPoint x: 187, startPoint y: 47, endPoint x: 189, endPoint y: 55, distance: 8.4
click at [187, 47] on input "0683710723" at bounding box center [298, 49] width 249 height 16
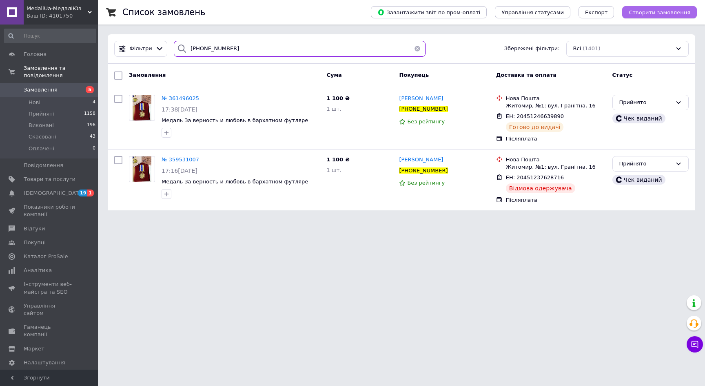
type input "+380683710723"
click at [675, 10] on span "Створити замовлення" at bounding box center [660, 12] width 62 height 6
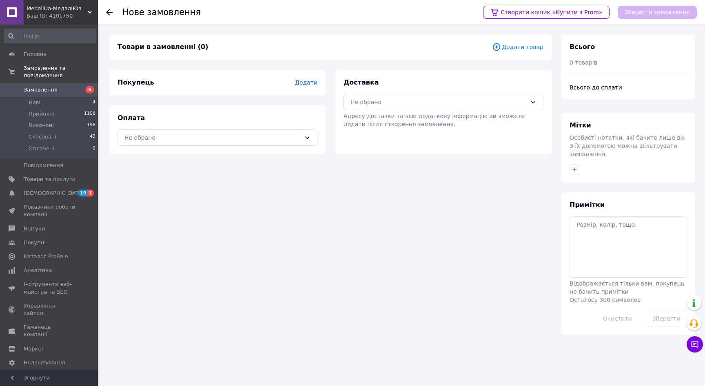
click at [531, 47] on span "Додати товар" at bounding box center [517, 46] width 51 height 9
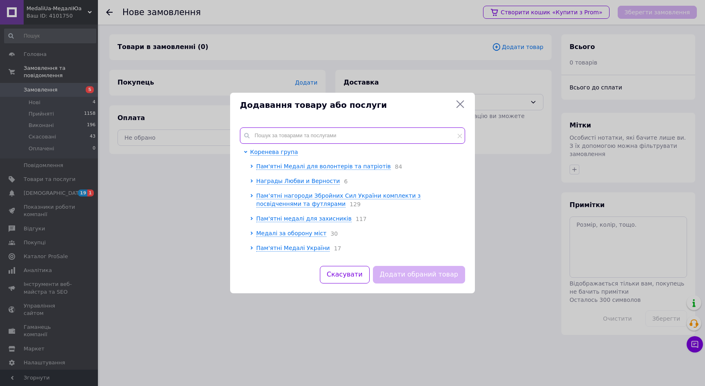
click at [282, 134] on input "text" at bounding box center [352, 135] width 225 height 16
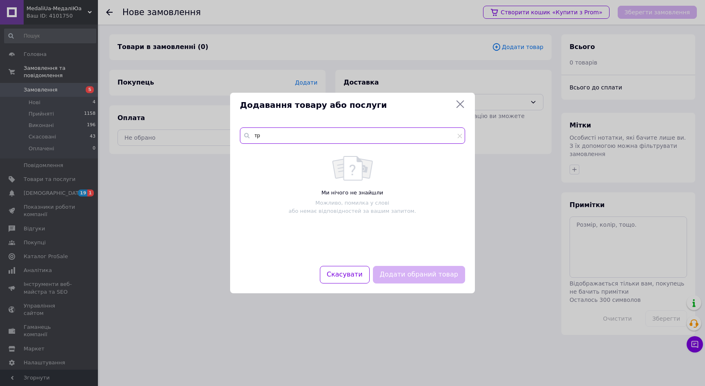
type input "т"
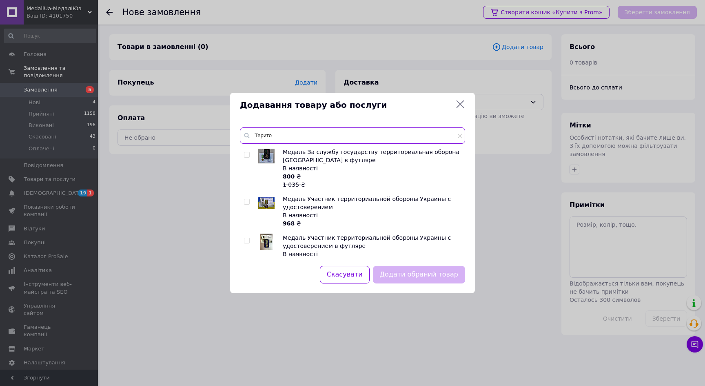
type input "Терито"
click at [247, 153] on input "checkbox" at bounding box center [246, 154] width 5 height 5
checkbox input "true"
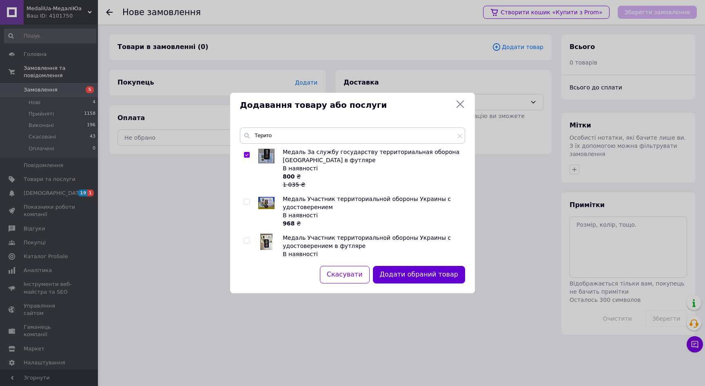
click at [416, 273] on button "Додати обраний товар" at bounding box center [419, 275] width 92 height 18
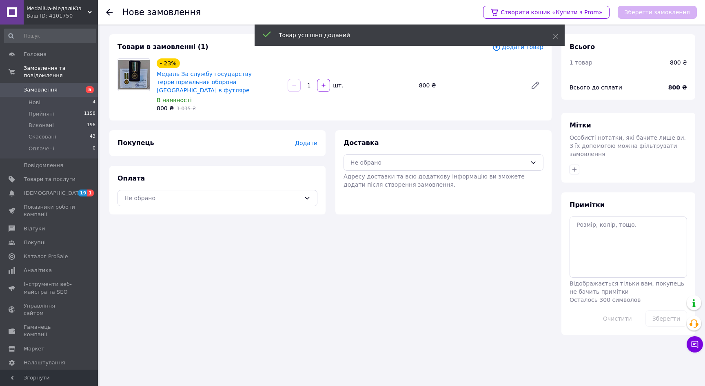
click at [307, 140] on span "Додати" at bounding box center [306, 143] width 22 height 7
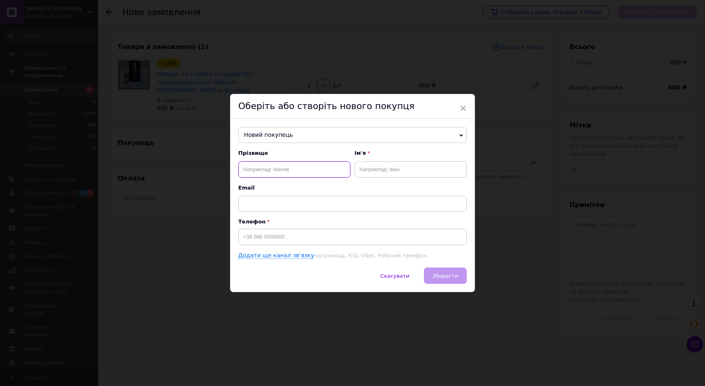
click at [293, 169] on input "text" at bounding box center [294, 169] width 112 height 16
type input "Джемільов"
click at [379, 168] on input "text" at bounding box center [411, 169] width 112 height 16
type input "Сервер"
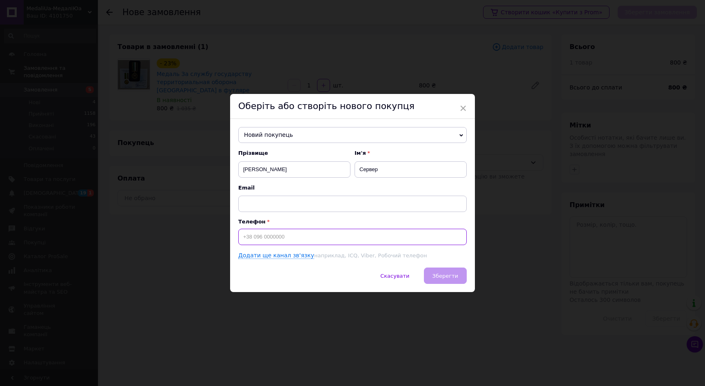
click at [279, 230] on input at bounding box center [352, 236] width 228 height 16
type input "+380635163271"
click at [445, 273] on span "Зберегти" at bounding box center [445, 276] width 26 height 6
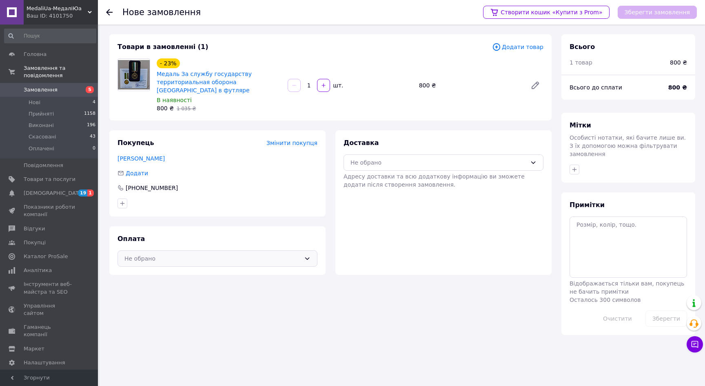
click at [271, 254] on div "Не обрано" at bounding box center [212, 258] width 176 height 9
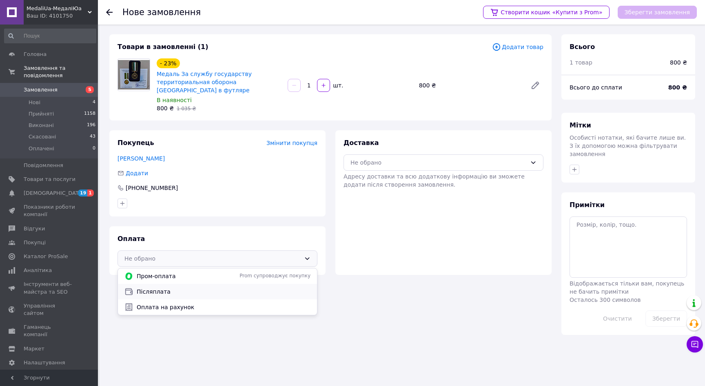
click at [222, 284] on div "Післяплата" at bounding box center [217, 292] width 199 height 16
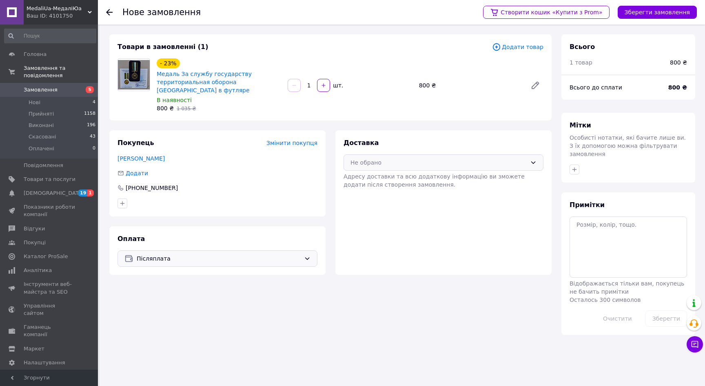
click at [375, 158] on div "Не обрано" at bounding box center [438, 162] width 176 height 9
click at [372, 176] on span "Нова Пошта (платна)" at bounding box center [450, 180] width 174 height 8
click at [652, 11] on button "Зберегти замовлення" at bounding box center [657, 12] width 79 height 13
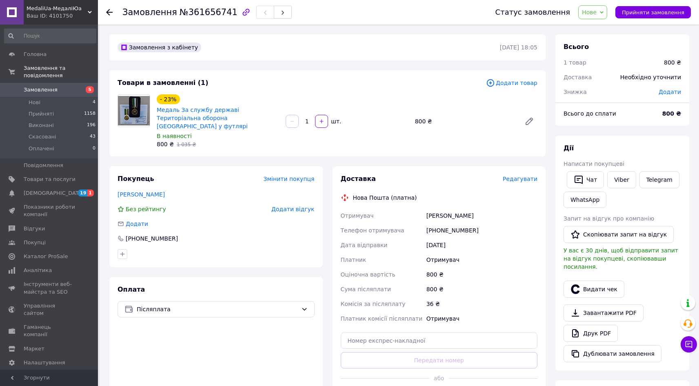
click at [520, 175] on span "Редагувати" at bounding box center [520, 178] width 35 height 7
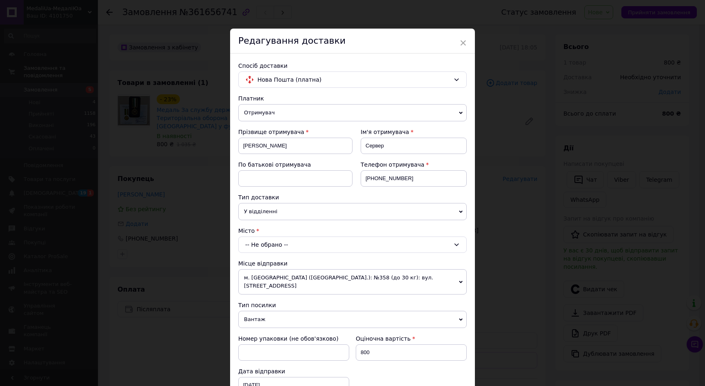
click at [281, 245] on div "-- Не обрано --" at bounding box center [352, 244] width 228 height 16
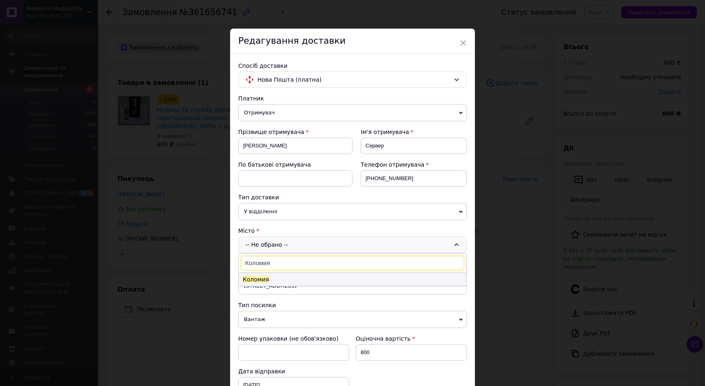
type input "Коломия"
click at [263, 279] on span "Коломия" at bounding box center [256, 279] width 26 height 7
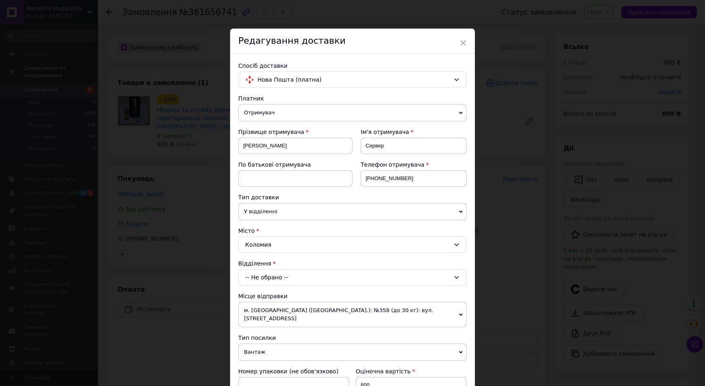
click at [264, 277] on div "-- Не обрано --" at bounding box center [352, 277] width 228 height 16
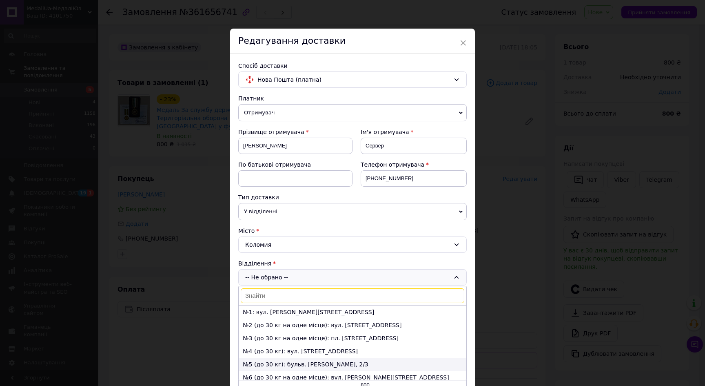
click at [305, 362] on li "№5 (до 30 кг): бульв. Лесі Українки, 2/3" at bounding box center [353, 363] width 228 height 13
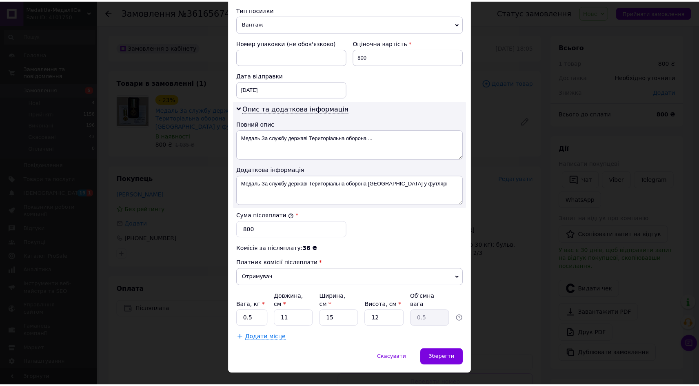
scroll to position [328, 0]
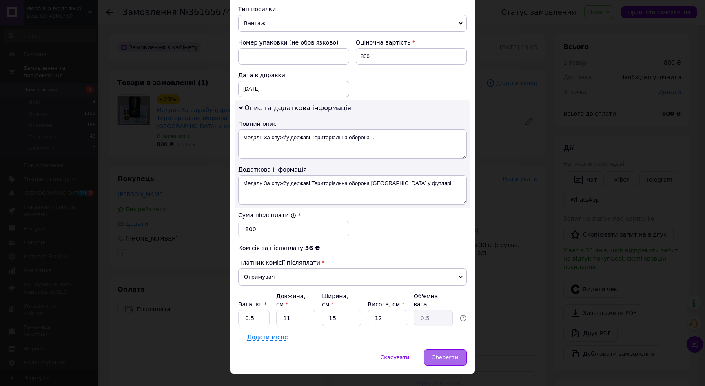
click at [448, 354] on span "Зберегти" at bounding box center [445, 357] width 26 height 6
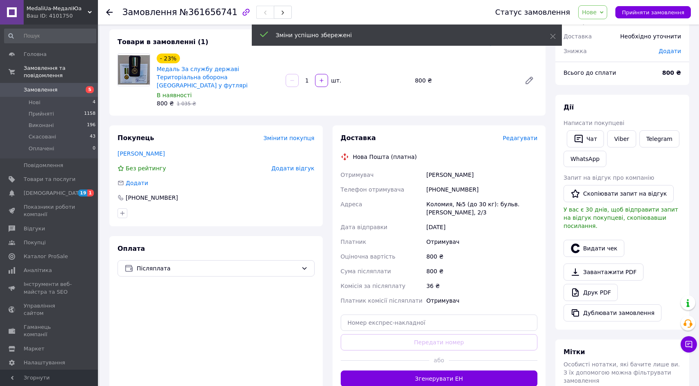
scroll to position [167, 0]
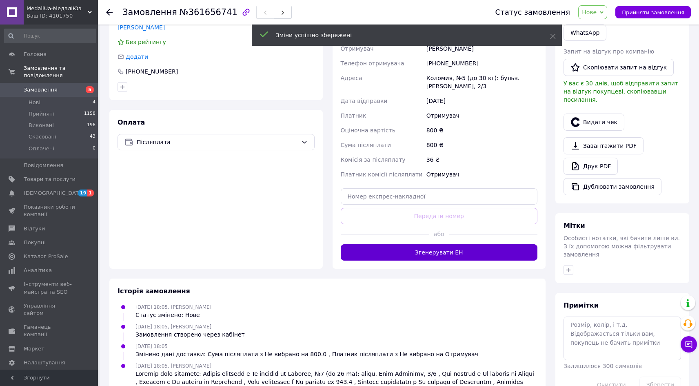
click at [436, 248] on button "Згенерувати ЕН" at bounding box center [439, 252] width 197 height 16
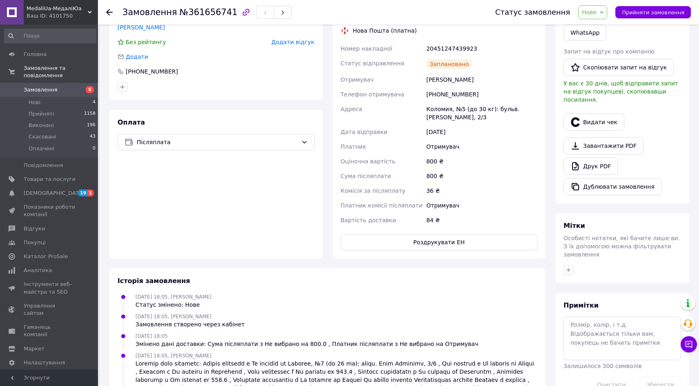
click at [38, 86] on span "Замовлення" at bounding box center [41, 89] width 34 height 7
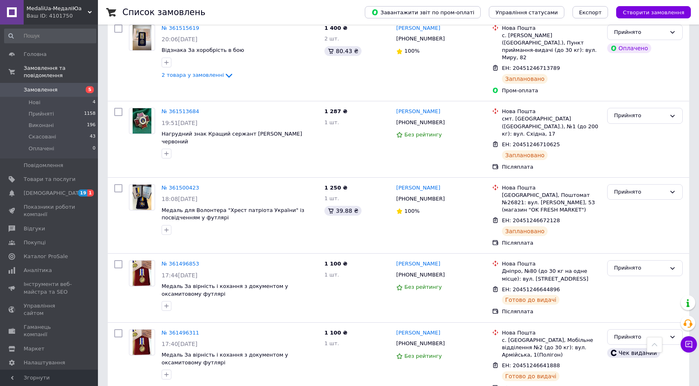
scroll to position [784, 0]
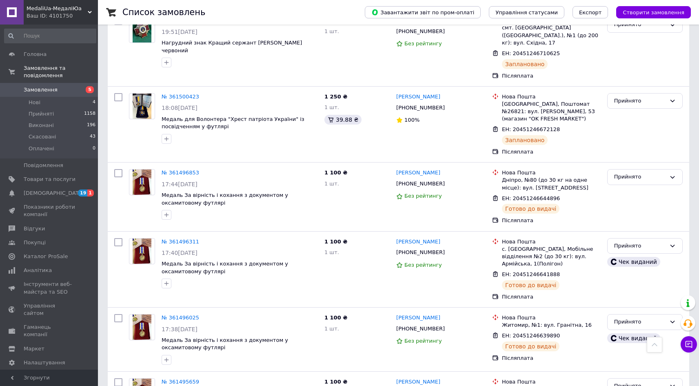
click at [32, 10] on span "MedaliUa-МедаліЮа" at bounding box center [57, 8] width 61 height 7
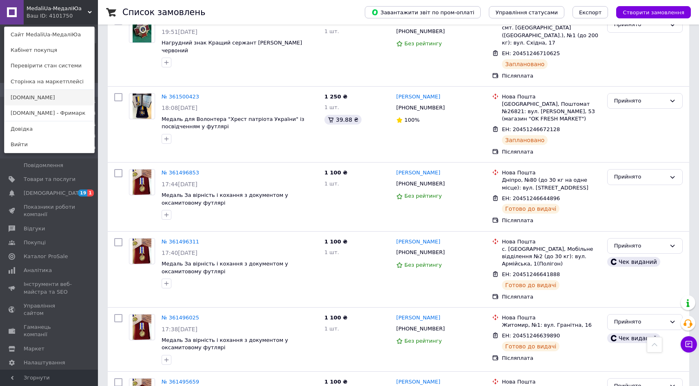
click at [38, 99] on link "[DOMAIN_NAME]" at bounding box center [49, 98] width 90 height 16
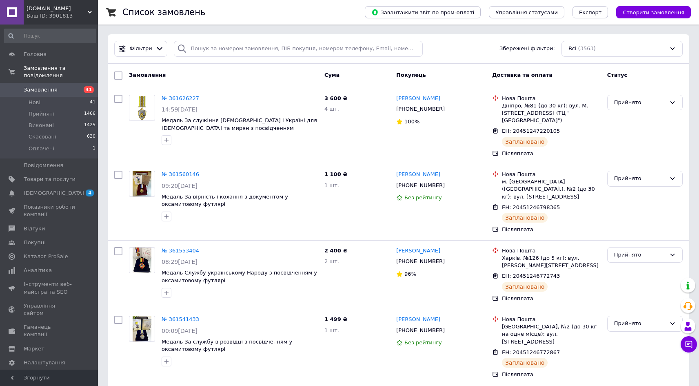
click at [52, 12] on div "Ваш ID: 3901813" at bounding box center [62, 15] width 71 height 7
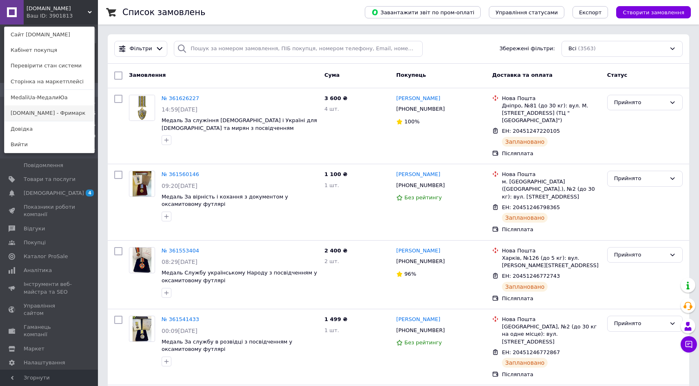
click at [37, 109] on link "Freemark.com.ua - Фримарк" at bounding box center [49, 113] width 90 height 16
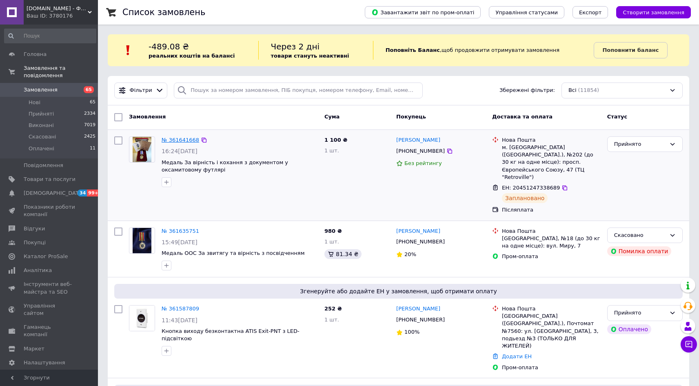
click at [188, 140] on link "№ 361641668" at bounding box center [181, 140] width 38 height 6
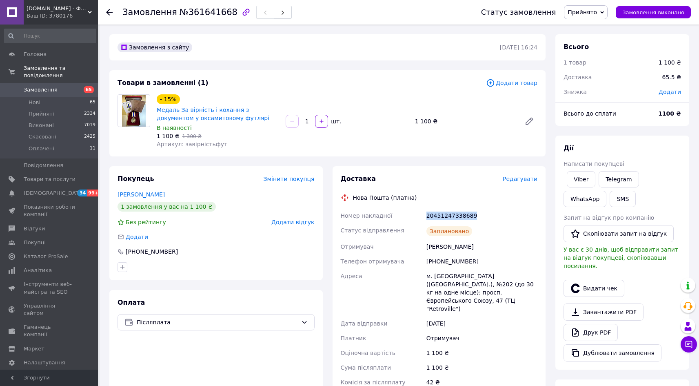
drag, startPoint x: 472, startPoint y: 216, endPoint x: 425, endPoint y: 215, distance: 46.9
click at [425, 215] on div "20451247338689" at bounding box center [482, 215] width 114 height 15
copy div "20451247338689"
click at [590, 282] on button "Видати чек" at bounding box center [593, 287] width 61 height 17
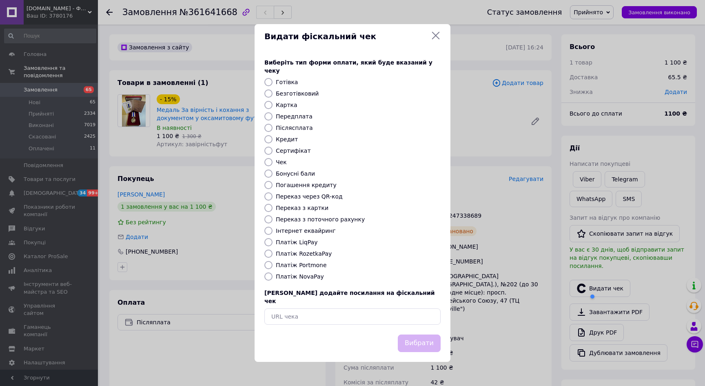
click at [307, 275] on label "Платіж NovaPay" at bounding box center [300, 276] width 48 height 7
click at [273, 275] on input "Платіж NovaPay" at bounding box center [268, 276] width 8 height 8
radio input "true"
click at [428, 337] on button "Вибрати" at bounding box center [419, 343] width 43 height 18
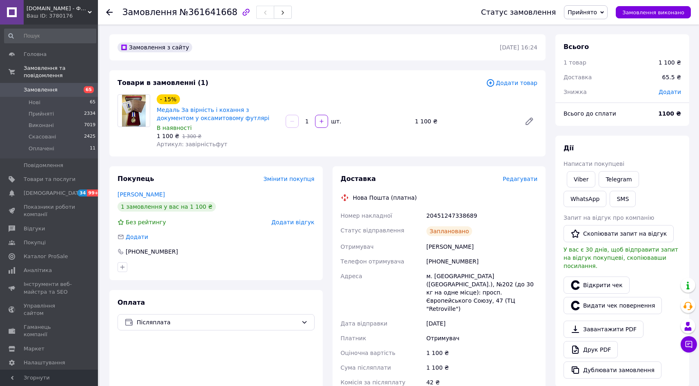
click at [35, 86] on span "Замовлення" at bounding box center [41, 89] width 34 height 7
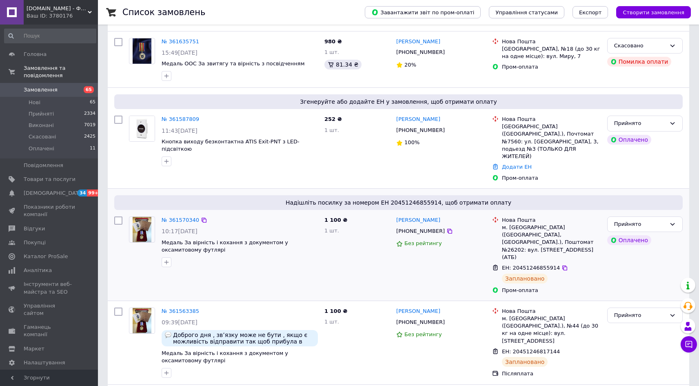
scroll to position [197, 0]
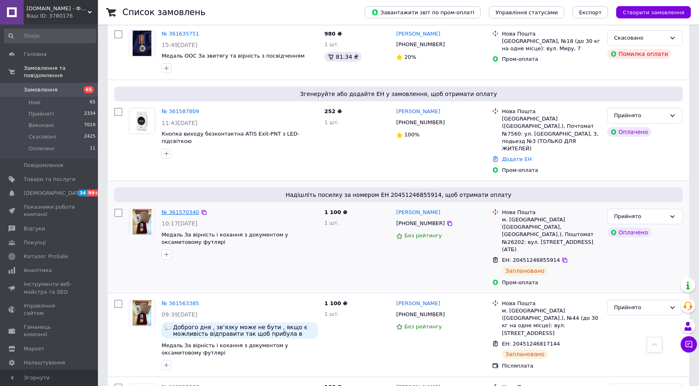
click at [180, 209] on link "№ 361570340" at bounding box center [181, 212] width 38 height 6
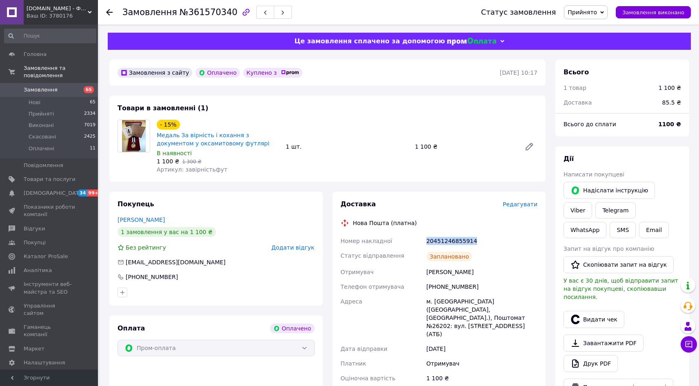
drag, startPoint x: 470, startPoint y: 242, endPoint x: 424, endPoint y: 240, distance: 46.6
click at [424, 240] on div "Номер накладної 20451246855914 Статус відправлення Заплановано Отримувач [PERSO…" at bounding box center [439, 316] width 200 height 166
copy div "Номер накладної 20451246855914"
click at [590, 316] on button "Видати чек" at bounding box center [593, 318] width 61 height 17
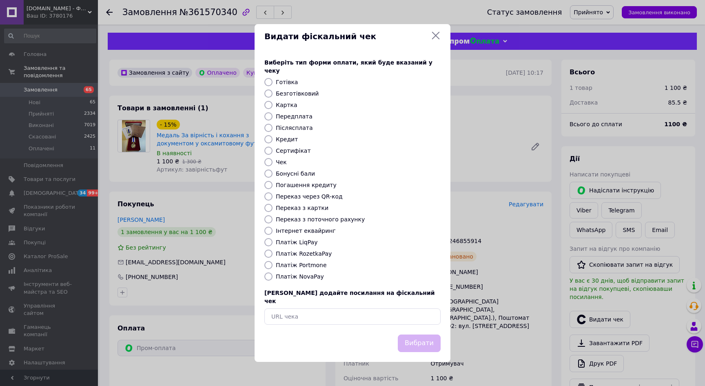
click at [295, 231] on label "Інтернет еквайринг" at bounding box center [306, 230] width 60 height 7
click at [273, 231] on input "Інтернет еквайринг" at bounding box center [268, 230] width 8 height 8
radio input "true"
click at [421, 336] on button "Вибрати" at bounding box center [419, 343] width 43 height 18
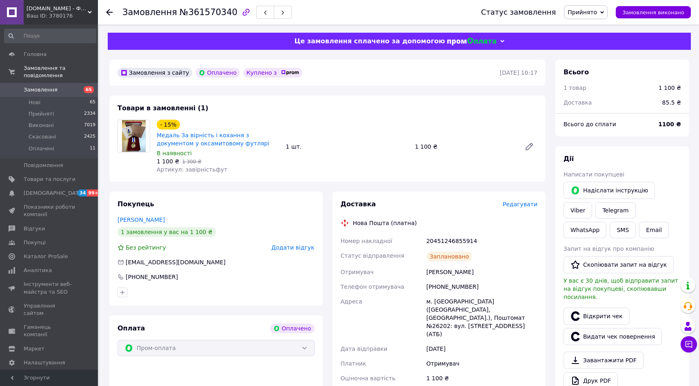
click at [108, 11] on use at bounding box center [109, 12] width 7 height 7
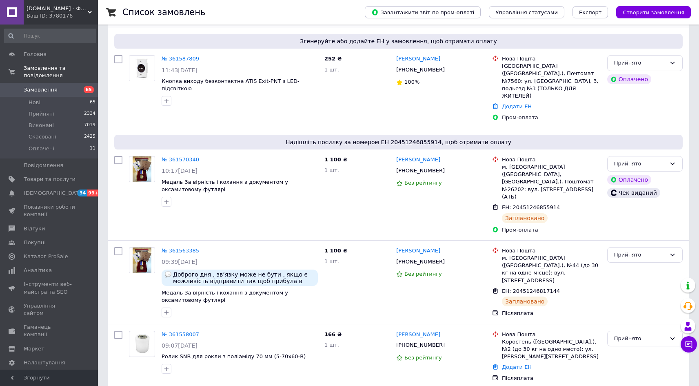
scroll to position [253, 0]
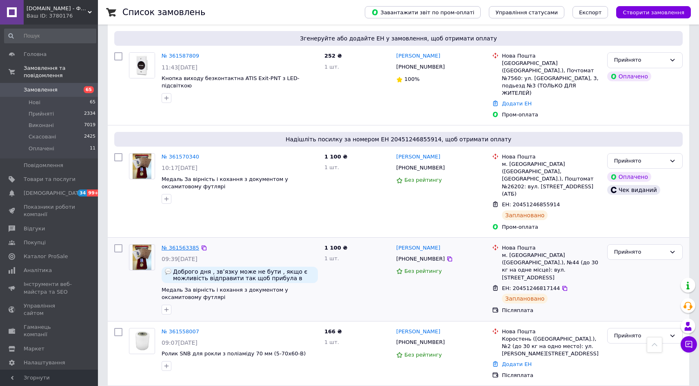
click at [182, 244] on link "№ 361563385" at bounding box center [181, 247] width 38 height 6
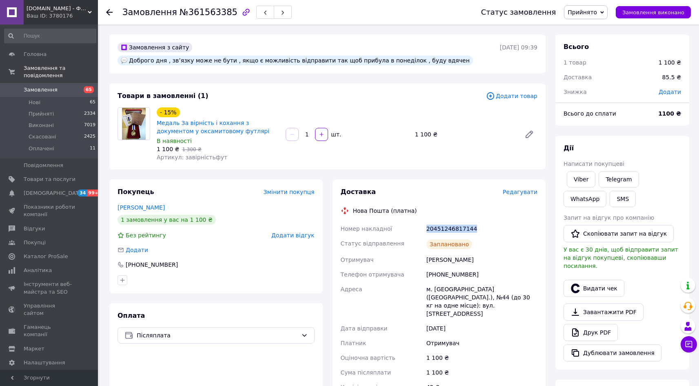
drag, startPoint x: 485, startPoint y: 229, endPoint x: 426, endPoint y: 226, distance: 58.8
click at [426, 226] on div "20451246817144" at bounding box center [482, 228] width 114 height 15
copy div "20451246817144"
click at [588, 280] on button "Видати чек" at bounding box center [593, 287] width 61 height 17
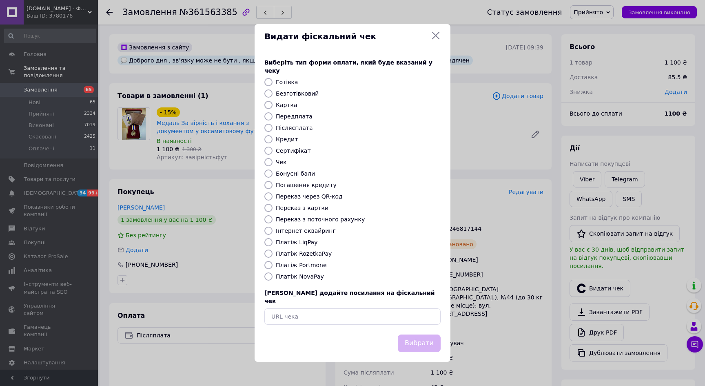
click at [314, 276] on label "Платіж NovaPay" at bounding box center [300, 276] width 48 height 7
click at [273, 276] on input "Платіж NovaPay" at bounding box center [268, 276] width 8 height 8
radio input "true"
click at [418, 334] on button "Вибрати" at bounding box center [419, 343] width 43 height 18
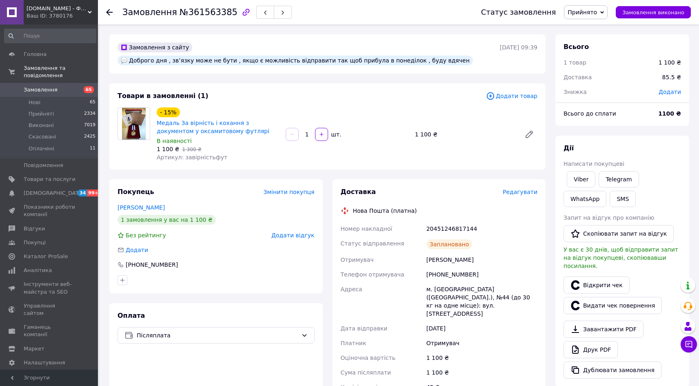
click at [106, 7] on div at bounding box center [114, 12] width 16 height 24
click at [112, 8] on div at bounding box center [109, 12] width 7 height 8
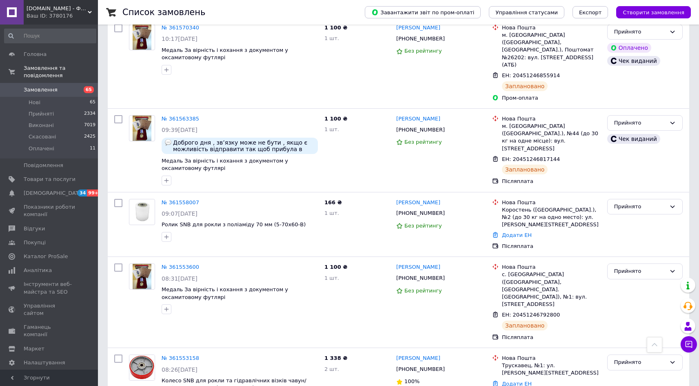
scroll to position [426, 0]
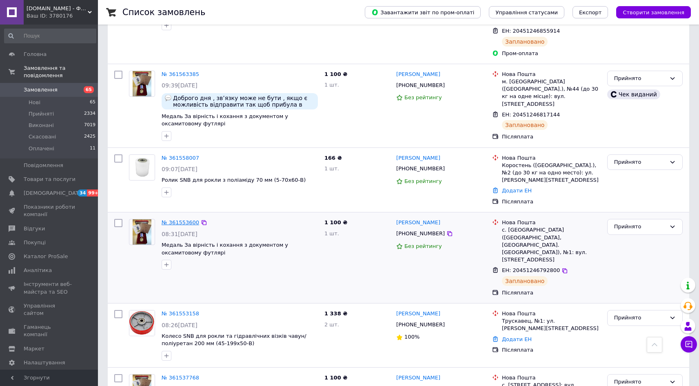
click at [180, 219] on link "№ 361553600" at bounding box center [181, 222] width 38 height 6
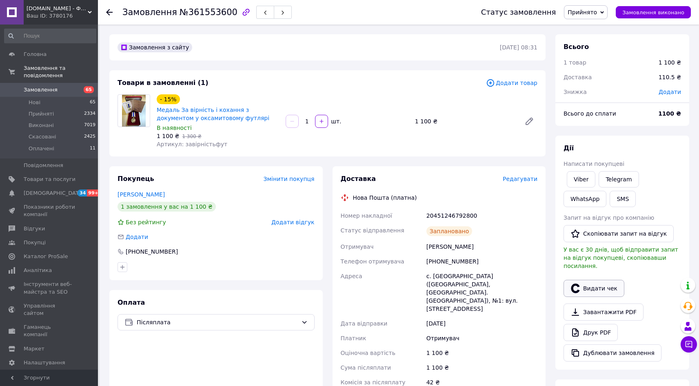
click at [588, 288] on button "Видати чек" at bounding box center [593, 287] width 61 height 17
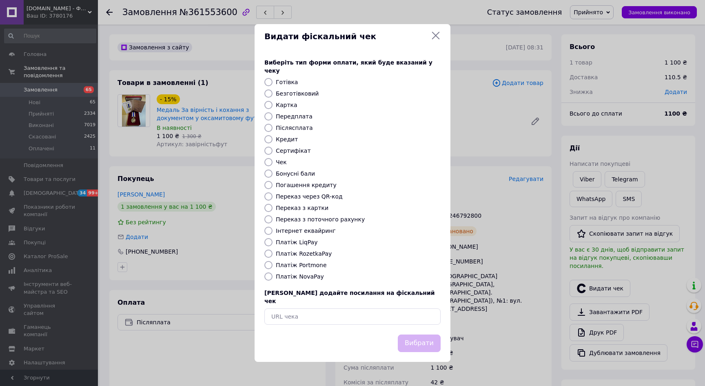
click at [310, 276] on label "Платіж NovaPay" at bounding box center [300, 276] width 48 height 7
click at [273, 276] on input "Платіж NovaPay" at bounding box center [268, 276] width 8 height 8
radio input "true"
click at [428, 337] on button "Вибрати" at bounding box center [419, 343] width 43 height 18
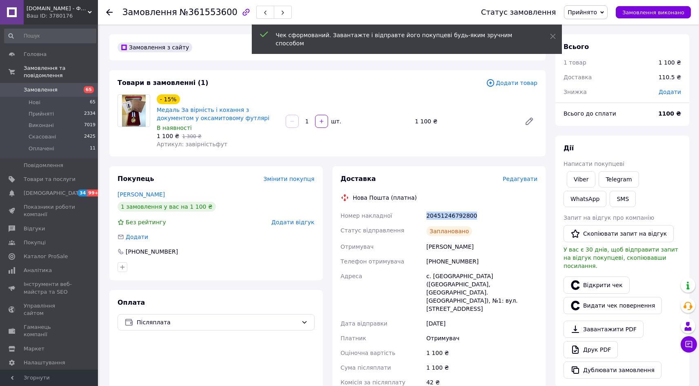
drag, startPoint x: 481, startPoint y: 216, endPoint x: 424, endPoint y: 216, distance: 57.1
click at [424, 216] on div "Номер накладної 20451246792800 Статус відправлення Заплановано Отримувач [PERSO…" at bounding box center [439, 313] width 200 height 211
copy div "Номер накладної 20451246792800"
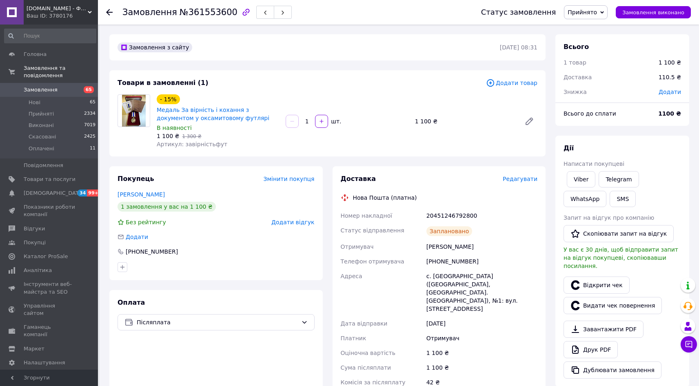
click at [111, 9] on icon at bounding box center [109, 12] width 7 height 7
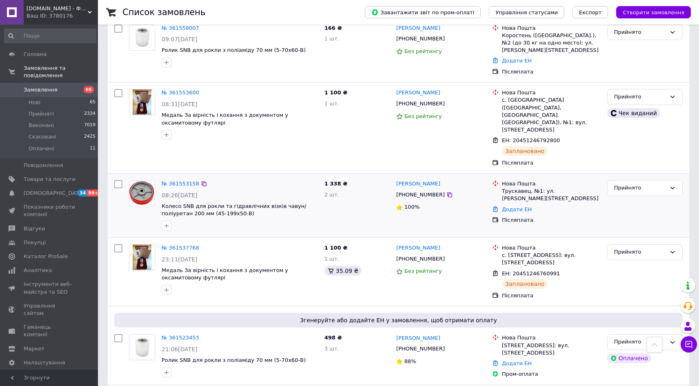
scroll to position [563, 0]
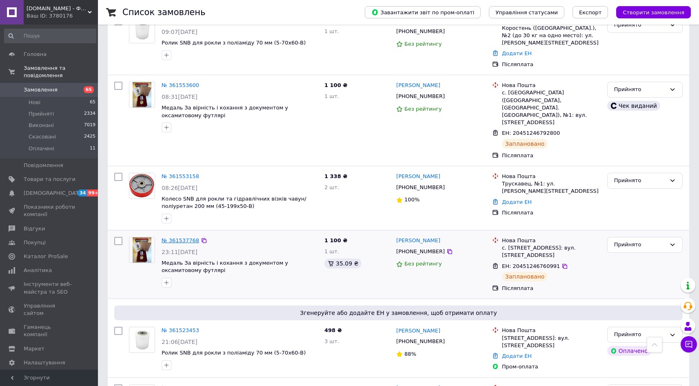
click at [180, 237] on link "№ 361537768" at bounding box center [181, 240] width 38 height 6
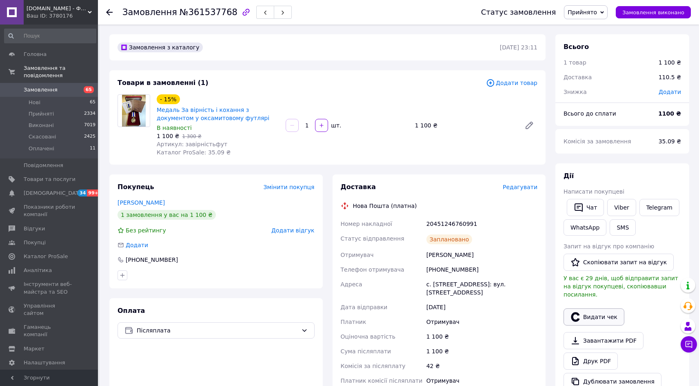
click at [599, 308] on button "Видати чек" at bounding box center [593, 316] width 61 height 17
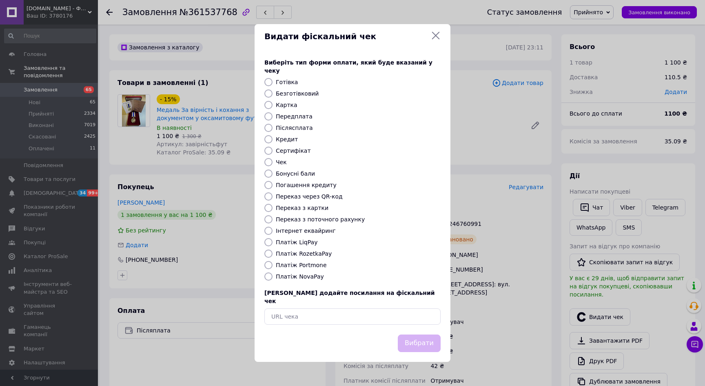
click at [297, 277] on label "Платіж NovaPay" at bounding box center [300, 276] width 48 height 7
click at [273, 277] on input "Платіж NovaPay" at bounding box center [268, 276] width 8 height 8
radio input "true"
click at [414, 334] on button "Вибрати" at bounding box center [419, 343] width 43 height 18
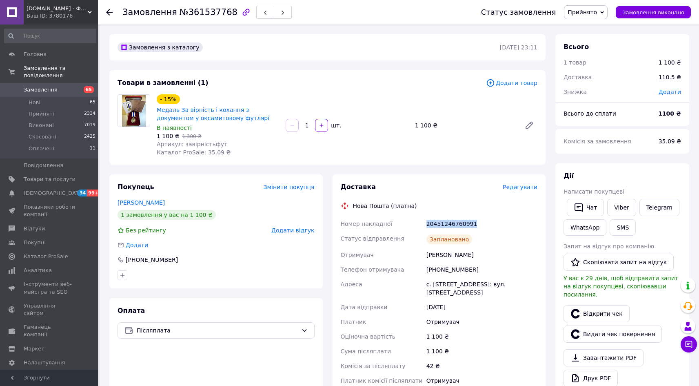
drag, startPoint x: 476, startPoint y: 220, endPoint x: 424, endPoint y: 221, distance: 51.8
click at [425, 221] on div "20451246760991" at bounding box center [482, 223] width 114 height 15
copy div "20451246760991"
click at [110, 9] on icon at bounding box center [109, 12] width 7 height 7
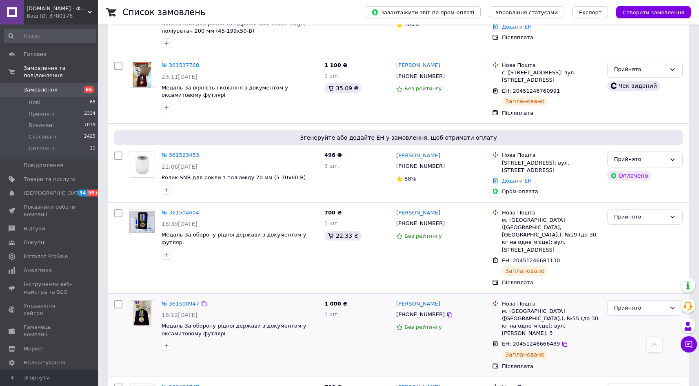
scroll to position [738, 0]
click at [170, 301] on link "№ 361500947" at bounding box center [181, 304] width 38 height 6
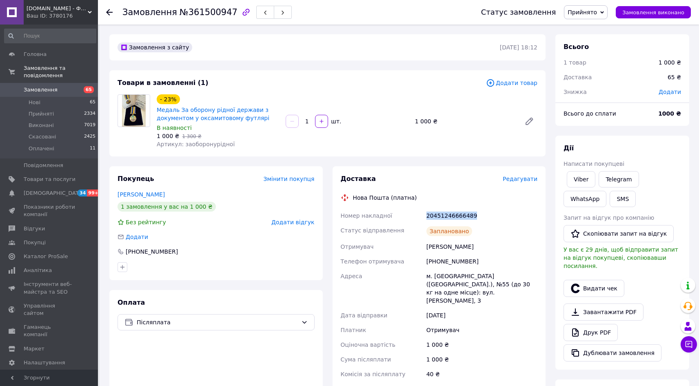
drag, startPoint x: 477, startPoint y: 214, endPoint x: 416, endPoint y: 209, distance: 61.4
click at [416, 209] on div "Номер накладної 20451246666489 Статус відправлення Заплановано Отримувач [PERSO…" at bounding box center [439, 309] width 200 height 202
copy div "Номер накладної 20451246666489"
click at [592, 279] on button "Видати чек" at bounding box center [593, 287] width 61 height 17
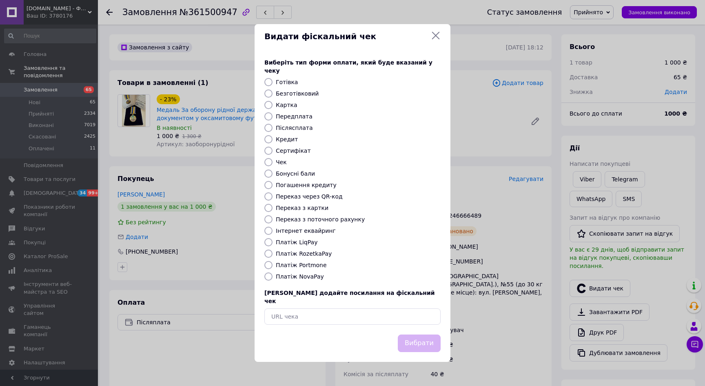
click at [274, 276] on div "Платіж NovaPay" at bounding box center [358, 276] width 168 height 8
click at [268, 274] on input "Платіж NovaPay" at bounding box center [268, 276] width 8 height 8
radio input "true"
click at [424, 334] on button "Вибрати" at bounding box center [419, 343] width 43 height 18
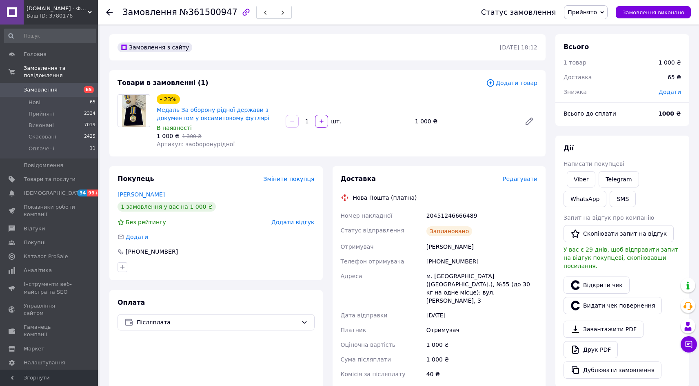
click at [110, 11] on icon at bounding box center [109, 12] width 7 height 7
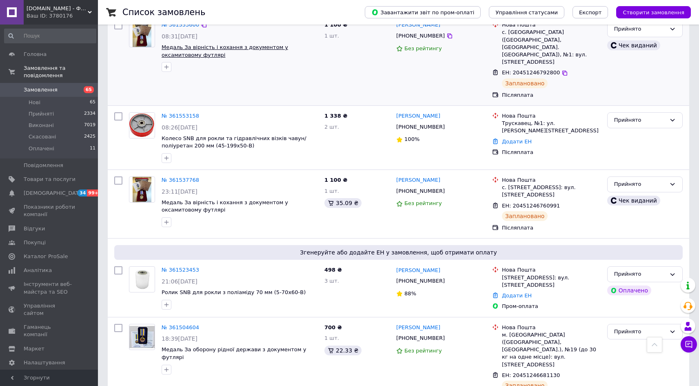
scroll to position [700, 0]
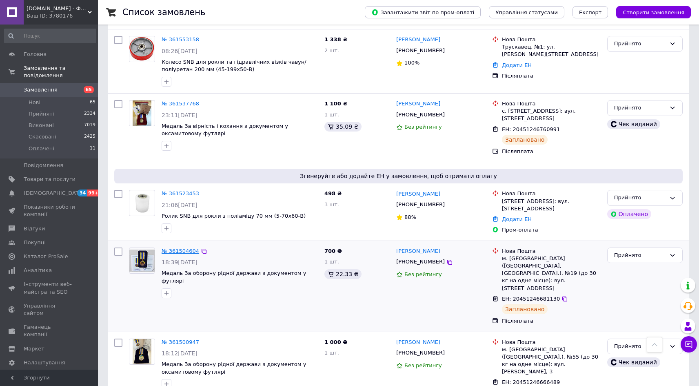
click at [172, 248] on link "№ 361504604" at bounding box center [181, 251] width 38 height 6
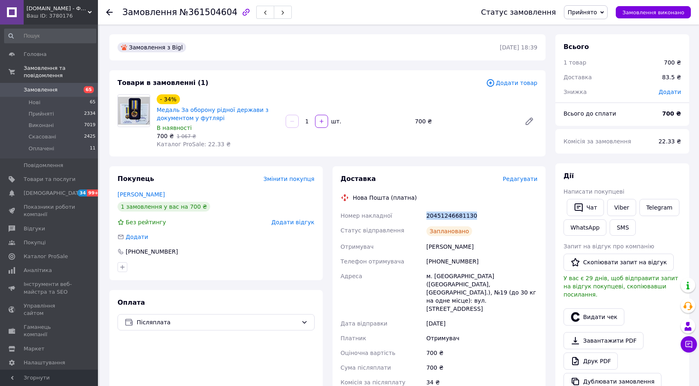
drag, startPoint x: 475, startPoint y: 214, endPoint x: 426, endPoint y: 214, distance: 49.0
click at [426, 214] on div "20451246681130" at bounding box center [482, 215] width 114 height 15
copy div "20451246681130"
click at [599, 308] on button "Видати чек" at bounding box center [593, 316] width 61 height 17
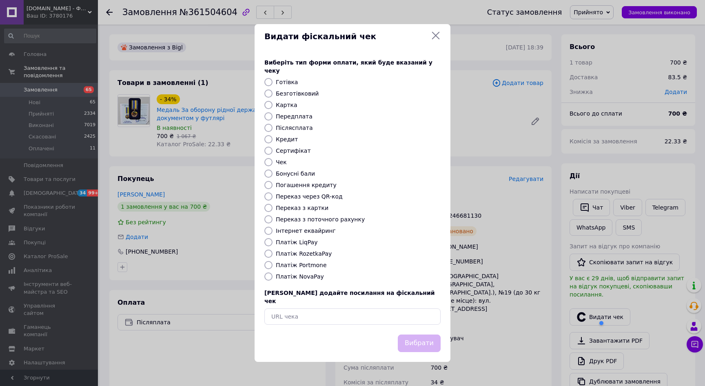
click at [283, 274] on label "Платіж NovaPay" at bounding box center [300, 276] width 48 height 7
click at [273, 274] on input "Платіж NovaPay" at bounding box center [268, 276] width 8 height 8
radio input "true"
click at [423, 335] on button "Вибрати" at bounding box center [419, 343] width 43 height 18
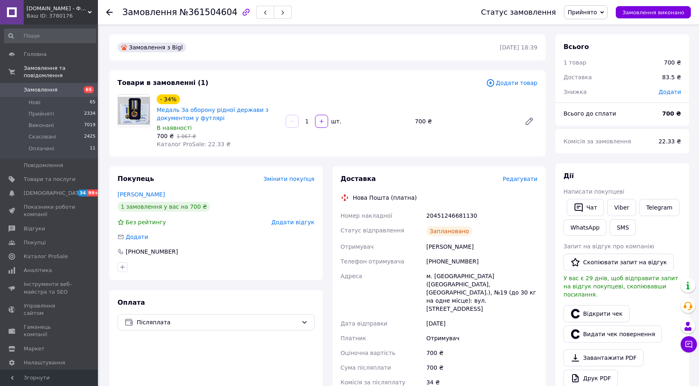
click at [42, 86] on span "Замовлення" at bounding box center [41, 89] width 34 height 7
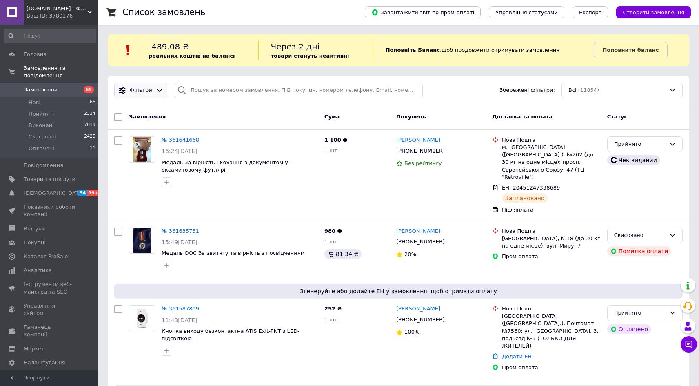
click at [154, 87] on div at bounding box center [160, 90] width 12 height 9
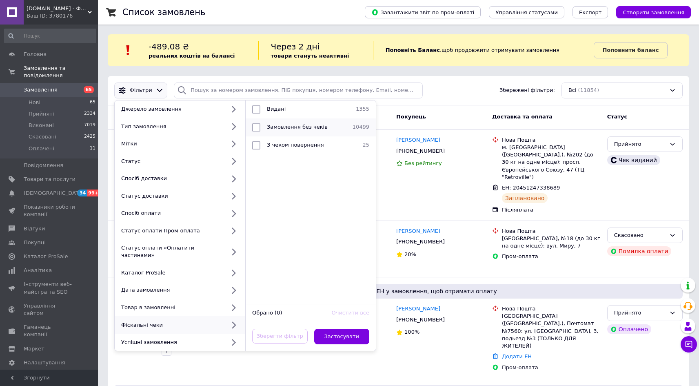
click at [275, 127] on span "Замовлення без чеків" at bounding box center [297, 127] width 61 height 6
checkbox input "true"
click at [339, 328] on button "Застосувати" at bounding box center [341, 336] width 55 height 16
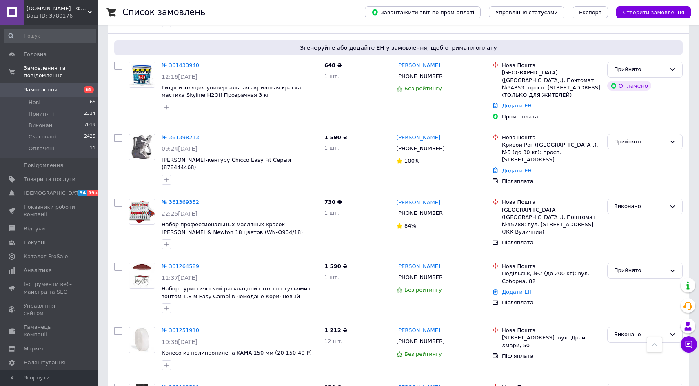
scroll to position [419, 0]
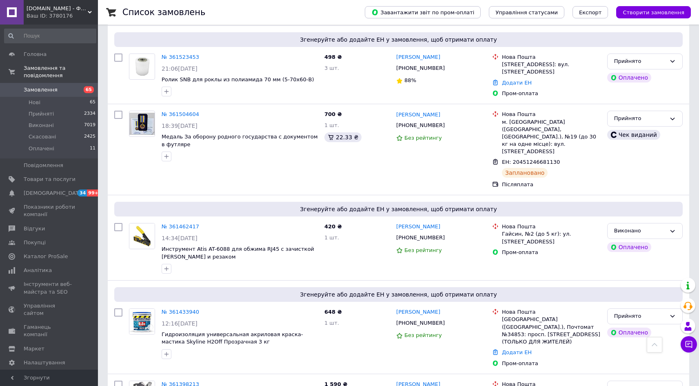
click at [31, 9] on span "[DOMAIN_NAME] - Фрімарк" at bounding box center [57, 8] width 61 height 7
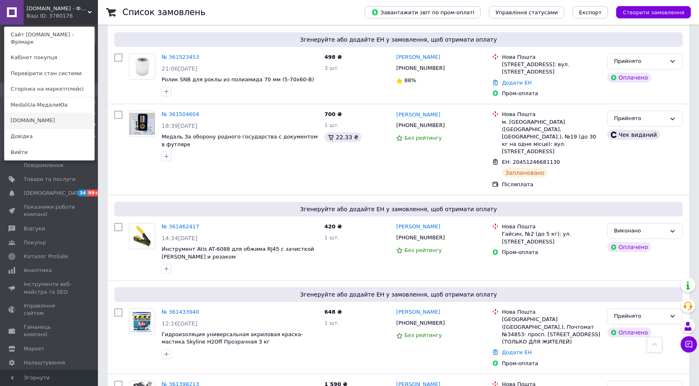
click at [27, 113] on link "[DOMAIN_NAME]" at bounding box center [49, 121] width 90 height 16
